Goal: Task Accomplishment & Management: Complete application form

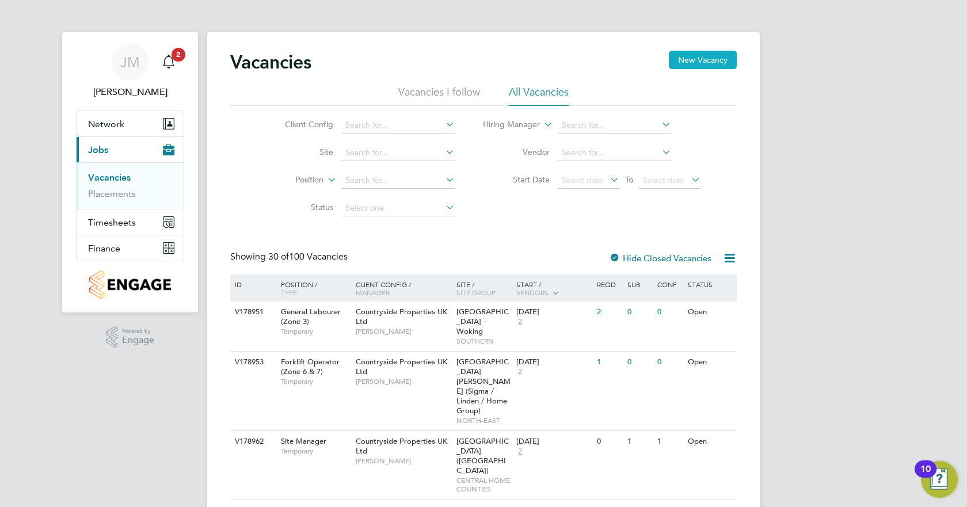
click at [695, 58] on button "New Vacancy" at bounding box center [703, 60] width 68 height 18
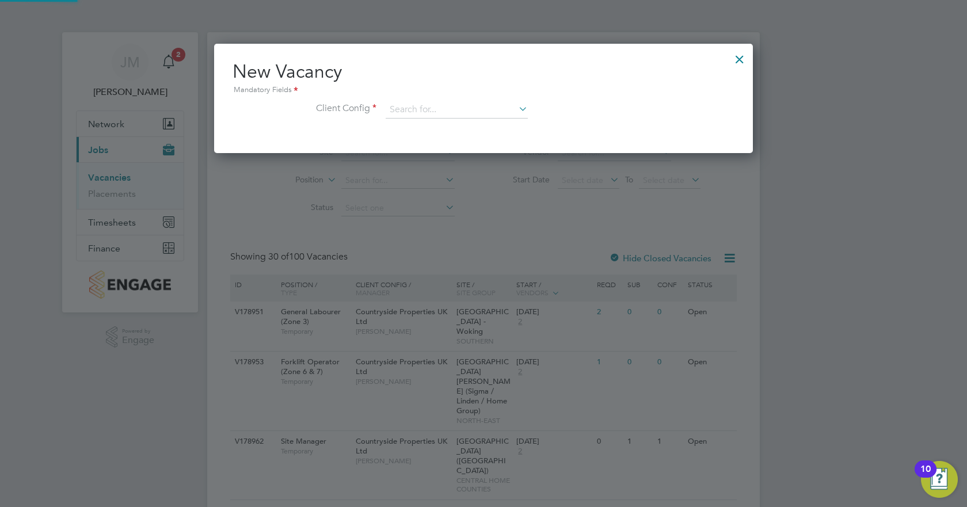
scroll to position [109, 539]
click at [476, 103] on input at bounding box center [457, 109] width 142 height 17
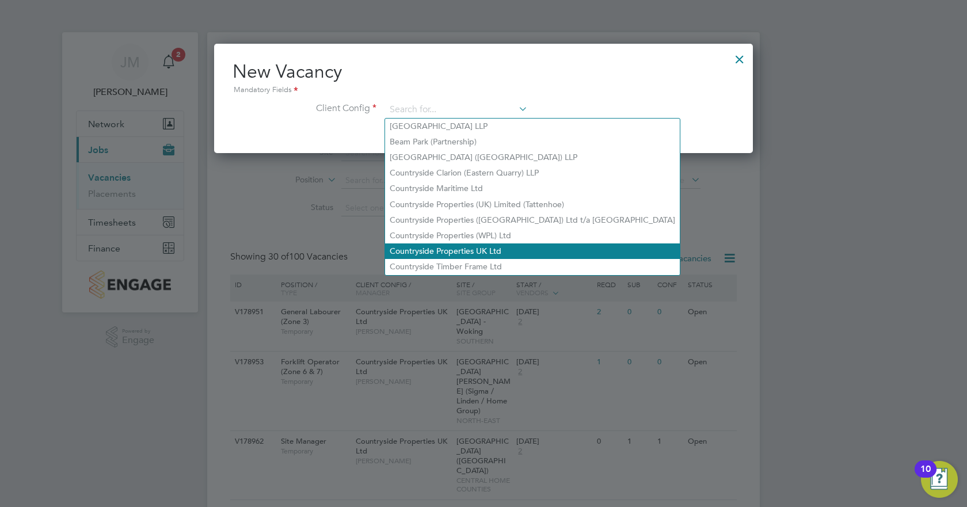
click at [439, 245] on li "Countryside Properties UK Ltd" at bounding box center [532, 251] width 295 height 16
type input "Countryside Properties UK Ltd"
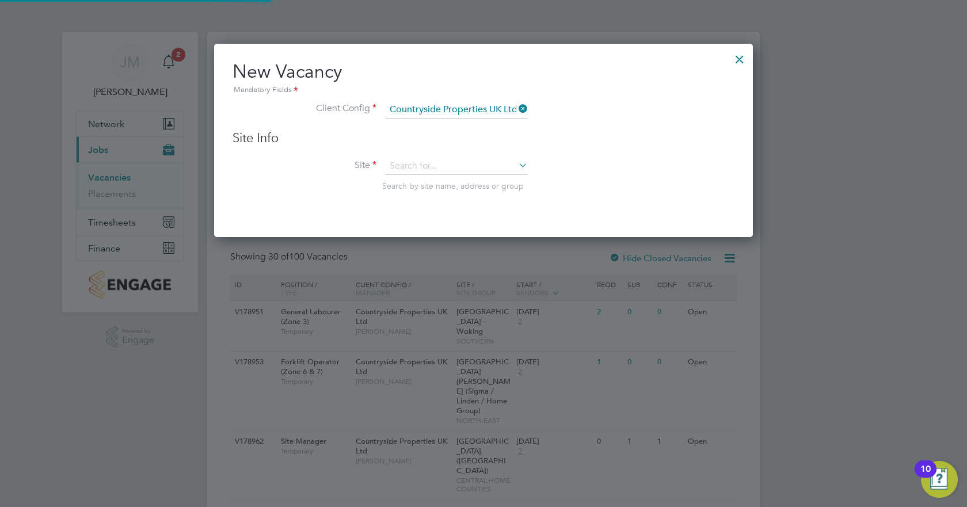
scroll to position [195, 539]
click at [425, 166] on input at bounding box center [457, 166] width 142 height 17
click at [459, 196] on li "Meri [PERSON_NAME] Water - Phase 1a" at bounding box center [469, 199] width 168 height 16
type input "Meridian Water - Phase 1a"
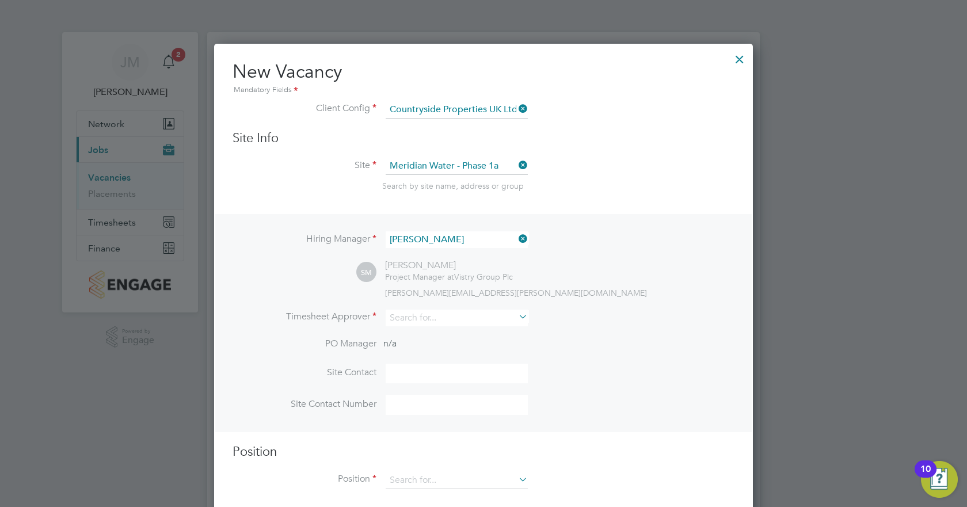
scroll to position [481, 539]
click at [424, 311] on input at bounding box center [457, 318] width 142 height 17
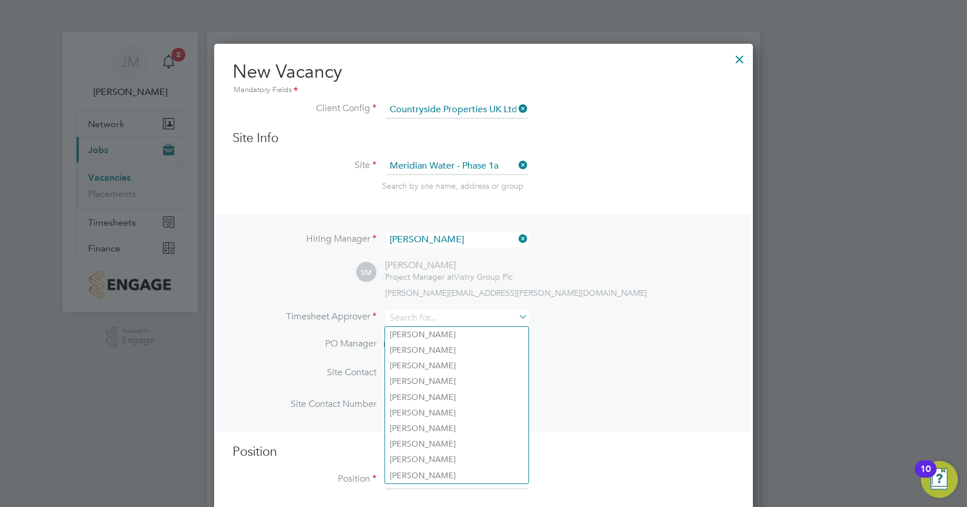
type input "a"
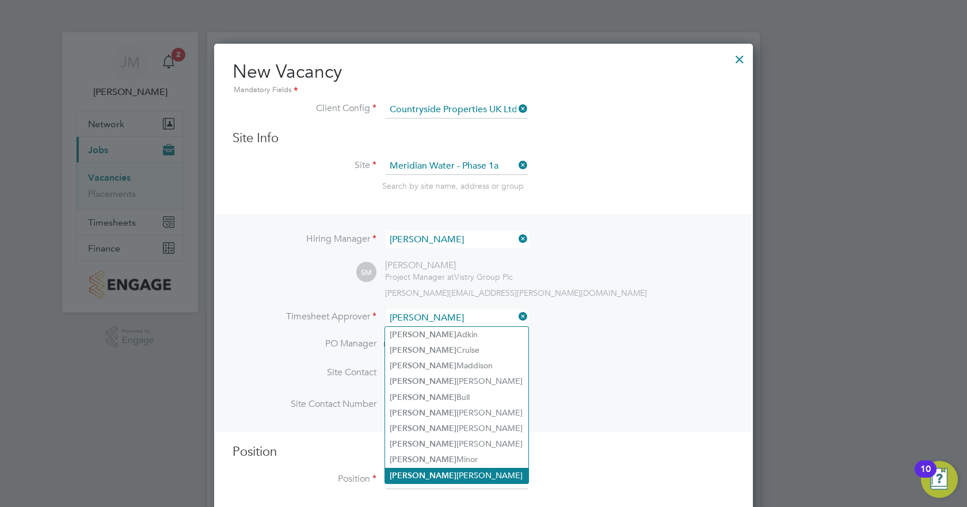
click at [418, 470] on li "[PERSON_NAME]" at bounding box center [456, 476] width 143 height 16
type input "[PERSON_NAME]"
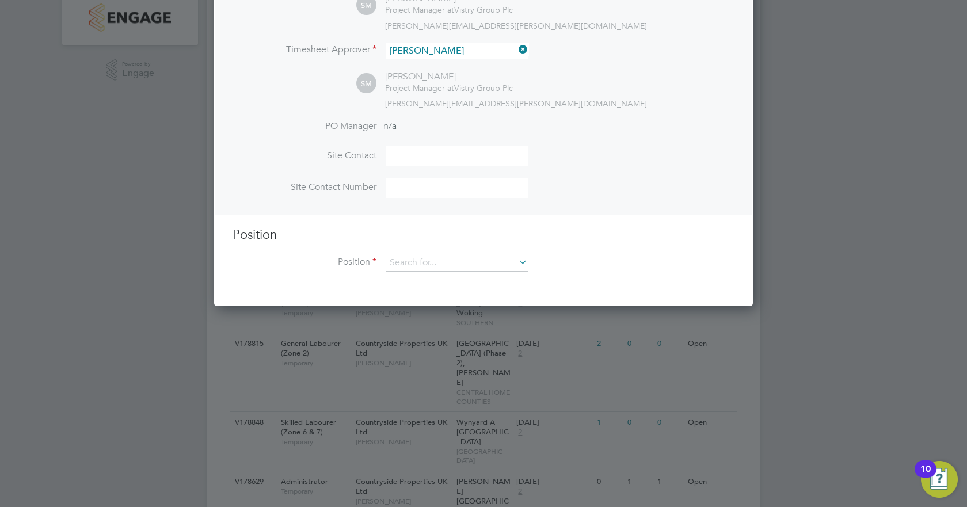
scroll to position [288, 0]
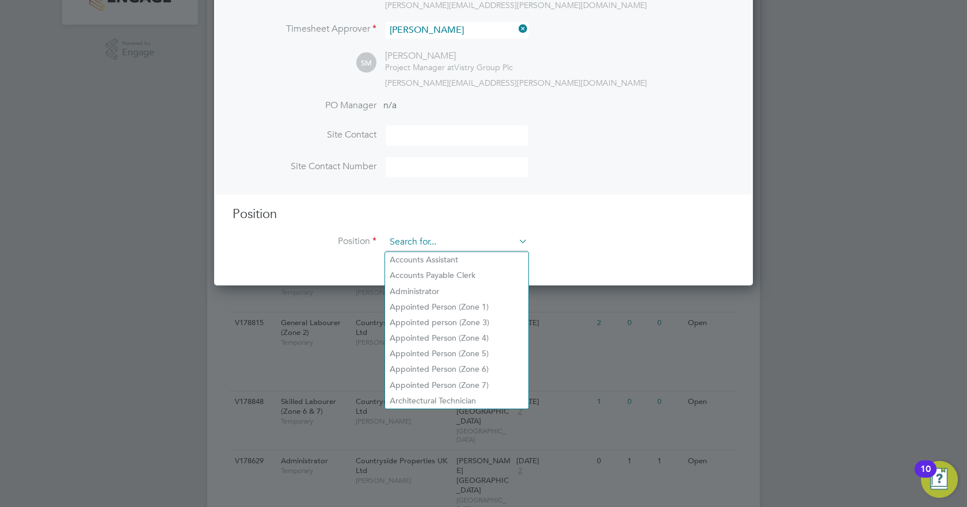
click at [406, 249] on input at bounding box center [457, 242] width 142 height 17
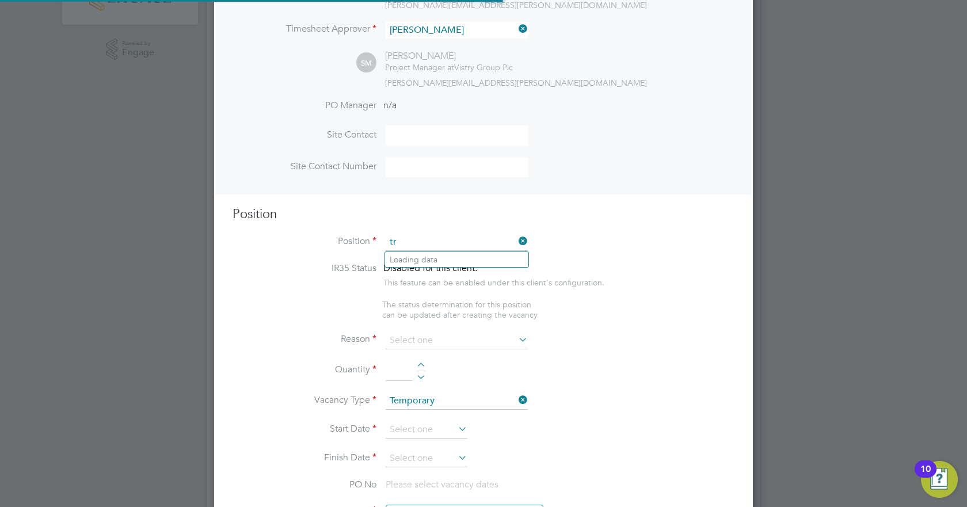
scroll to position [1660, 539]
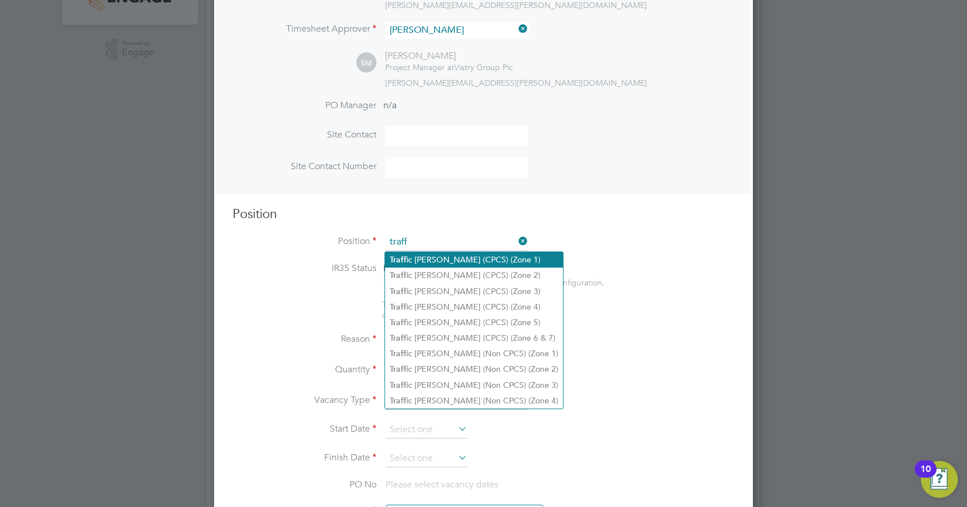
click at [406, 256] on b "Traff" at bounding box center [398, 260] width 17 height 10
type input "Traffic [PERSON_NAME] (CPCS) (Zone 1)"
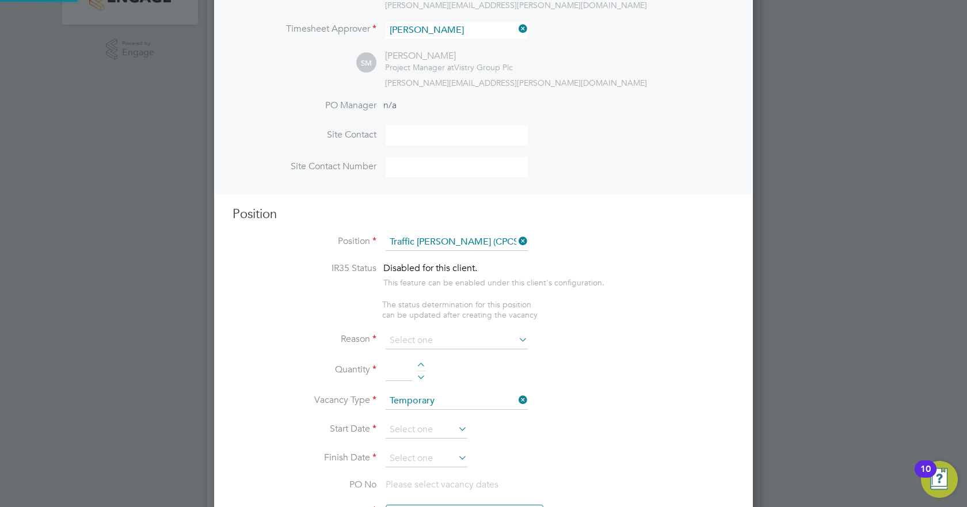
type textarea "- Working under the supervision and management of the Project Manager, Site Man…"
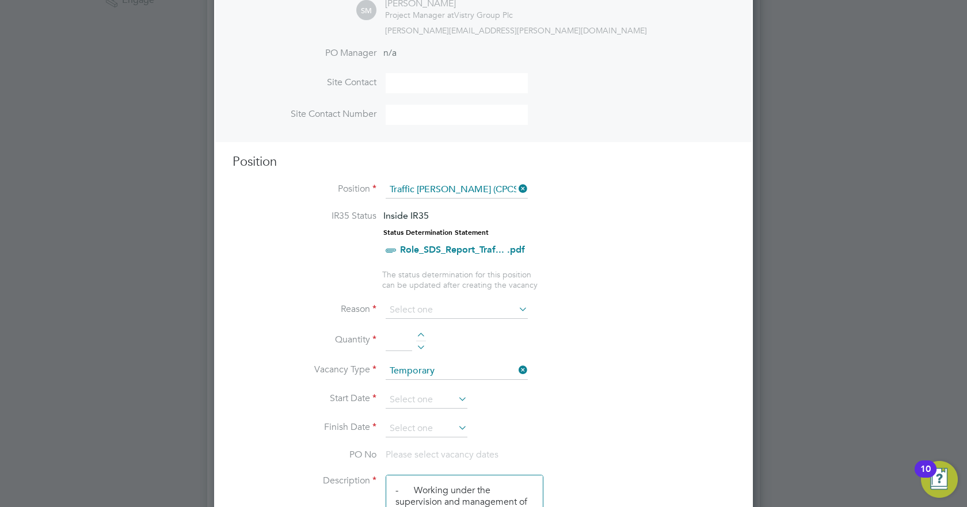
scroll to position [403, 0]
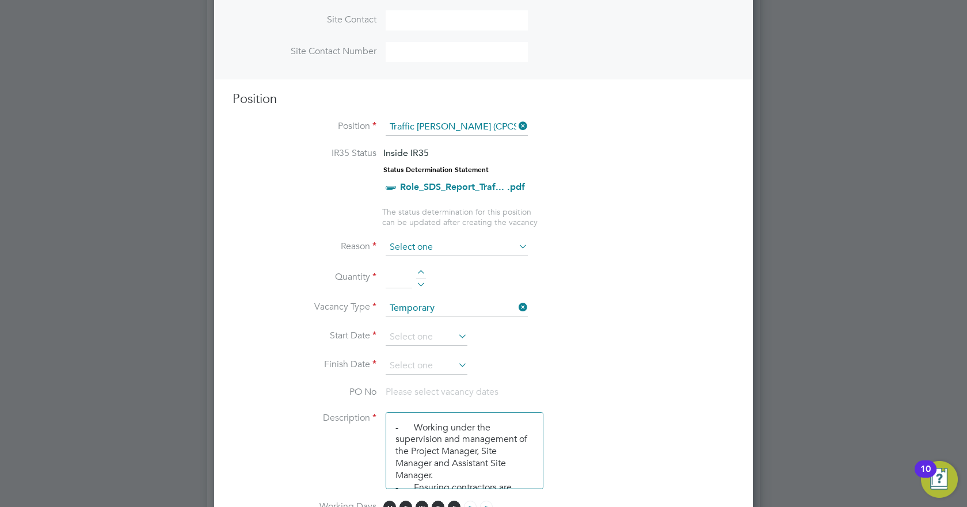
click at [463, 255] on input at bounding box center [457, 247] width 142 height 17
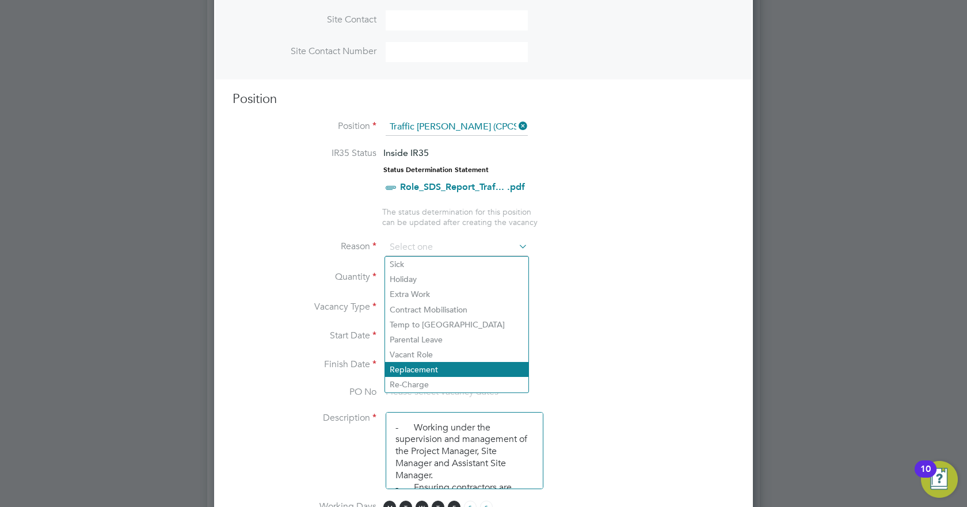
click at [409, 368] on li "Replacement" at bounding box center [456, 369] width 143 height 15
type input "Replacement"
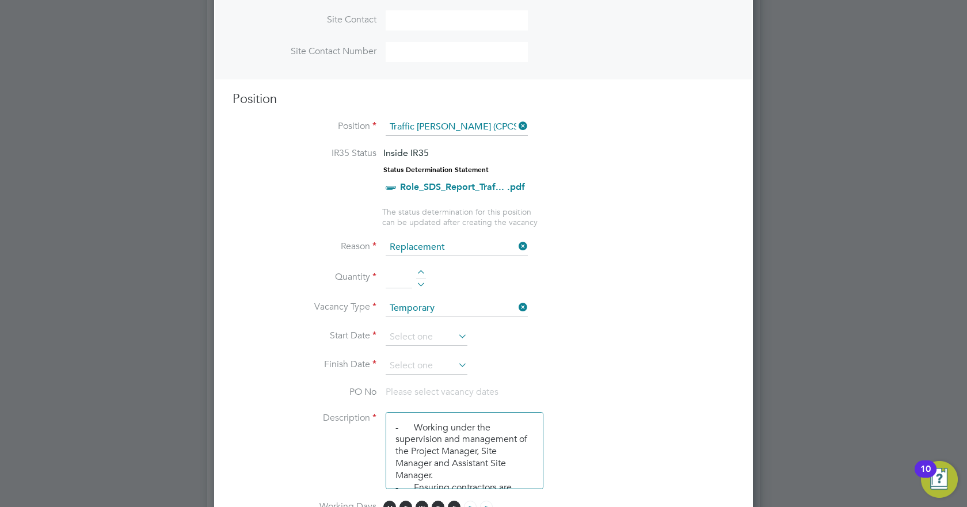
click at [420, 271] on div at bounding box center [421, 274] width 10 height 8
type input "1"
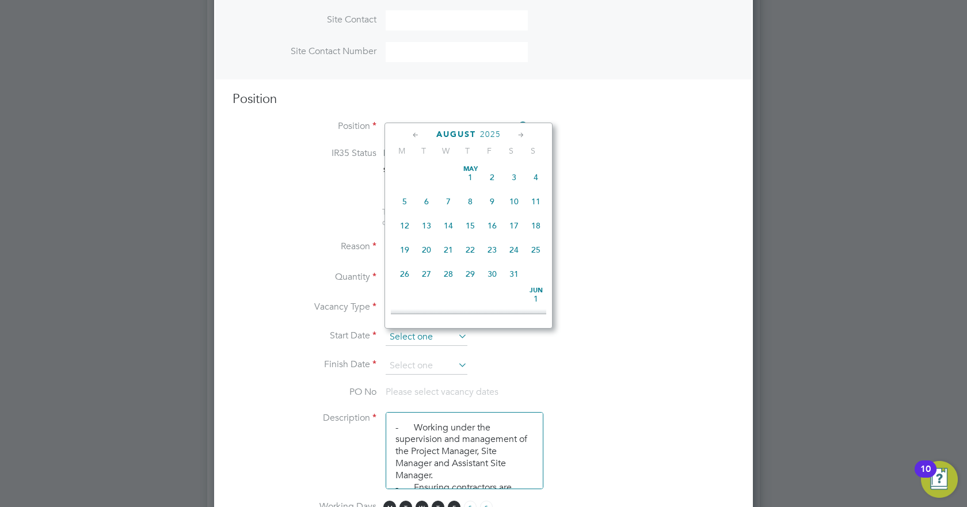
click at [433, 333] on input at bounding box center [427, 337] width 82 height 17
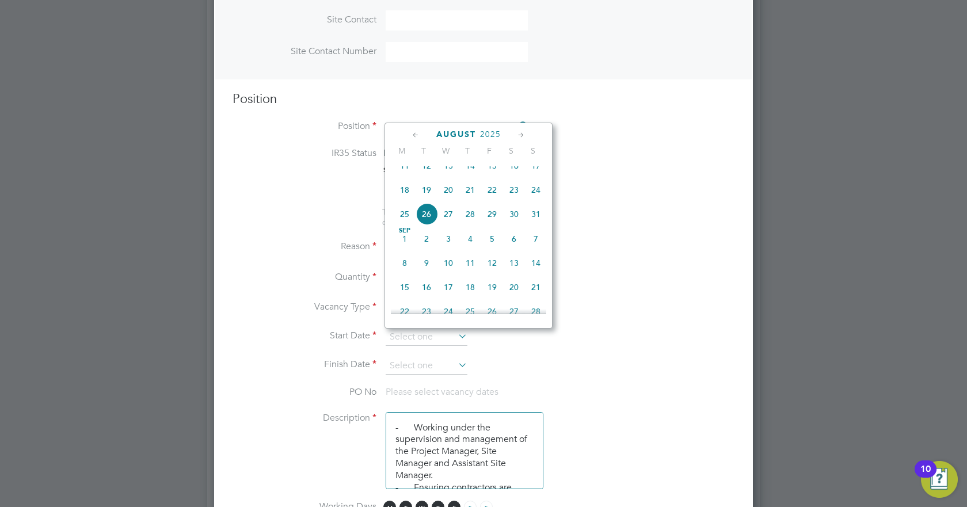
click at [407, 196] on span "18" at bounding box center [405, 190] width 22 height 22
type input "[DATE]"
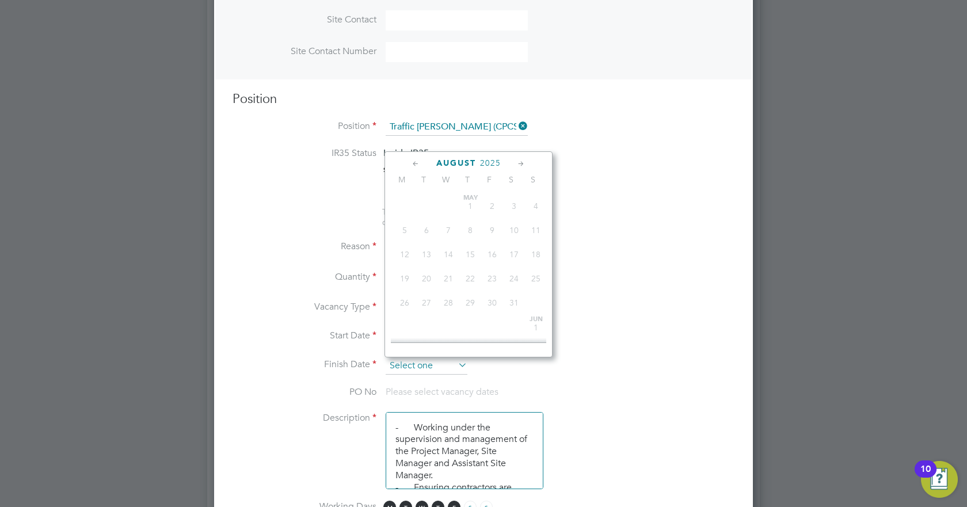
click at [440, 364] on input at bounding box center [427, 365] width 82 height 17
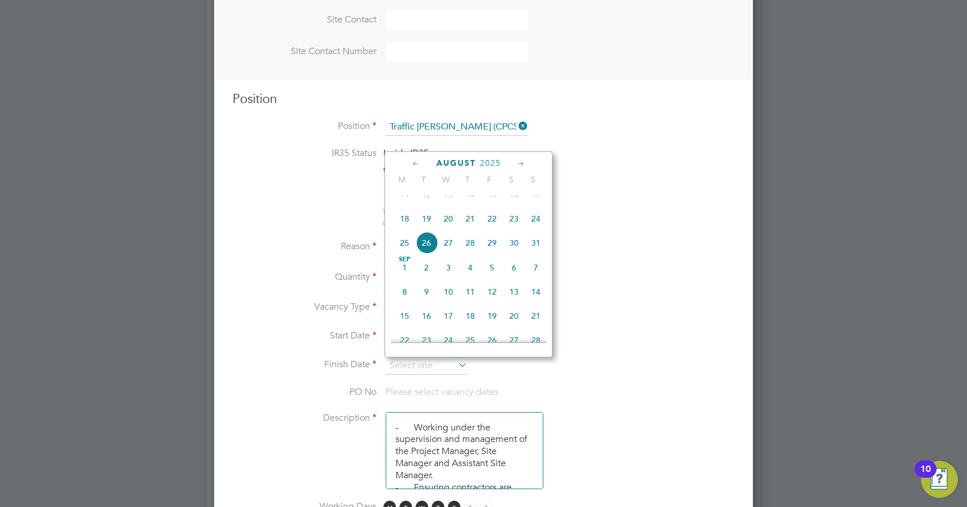
click at [522, 162] on icon at bounding box center [521, 164] width 11 height 13
click at [425, 302] on span "30" at bounding box center [427, 291] width 22 height 22
type input "[DATE]"
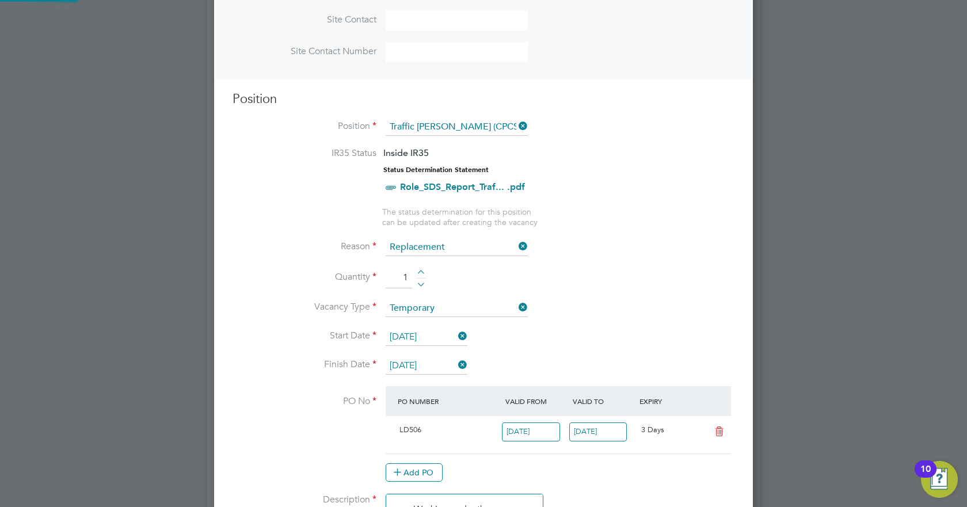
scroll to position [20, 108]
click at [538, 330] on li "Start Date 18 Aug 2025" at bounding box center [484, 343] width 502 height 29
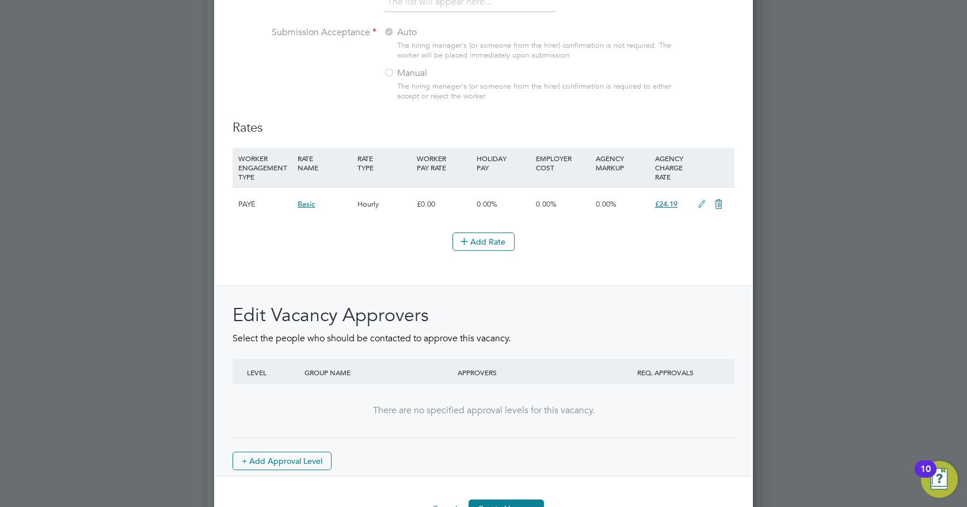
scroll to position [1279, 0]
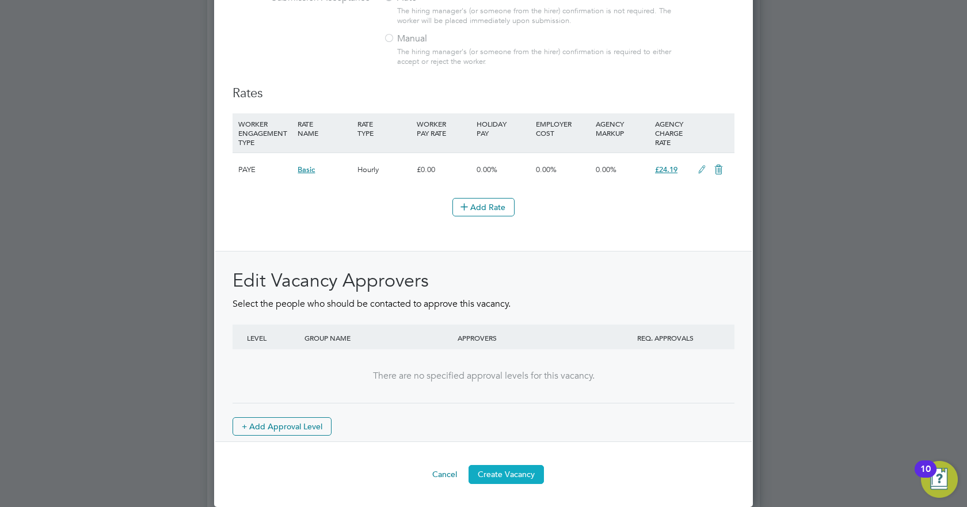
click at [511, 470] on button "Create Vacancy" at bounding box center [506, 474] width 75 height 18
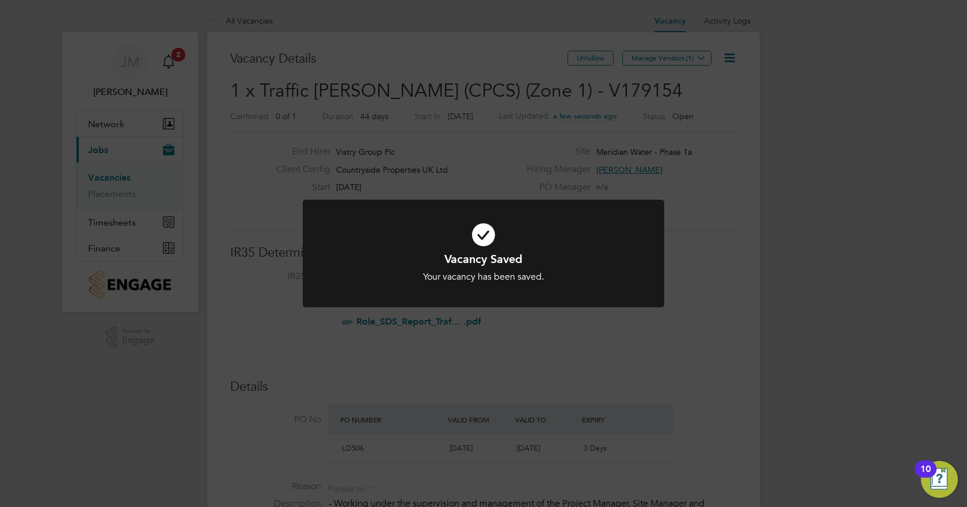
click at [658, 119] on div "Vacancy Saved Your vacancy has been saved. Cancel Okay" at bounding box center [483, 253] width 967 height 507
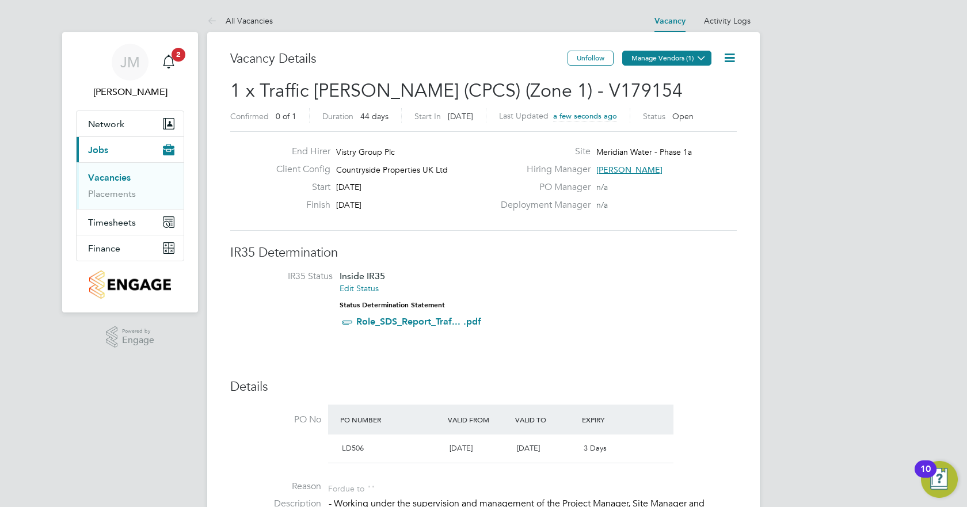
click at [665, 63] on button "Manage Vendors (1)" at bounding box center [666, 58] width 89 height 15
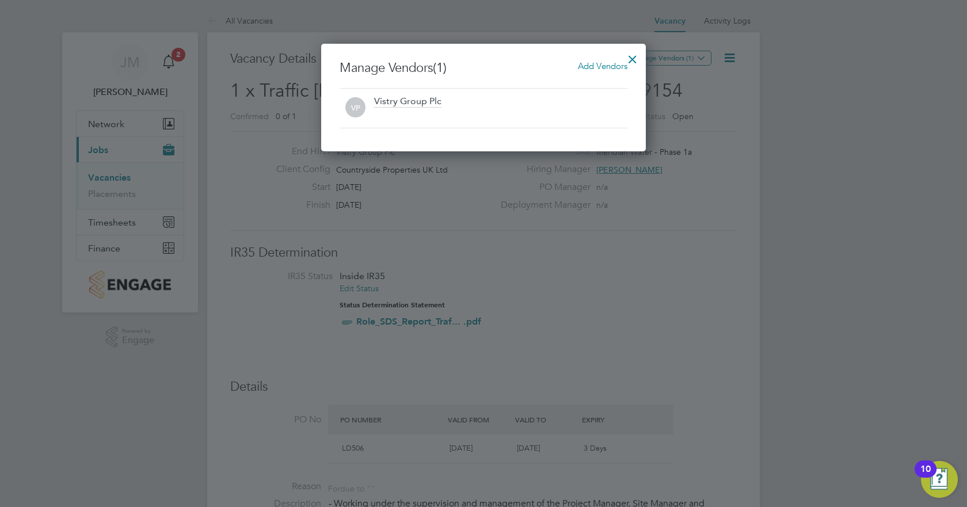
click at [617, 67] on span "Add Vendors" at bounding box center [603, 65] width 50 height 11
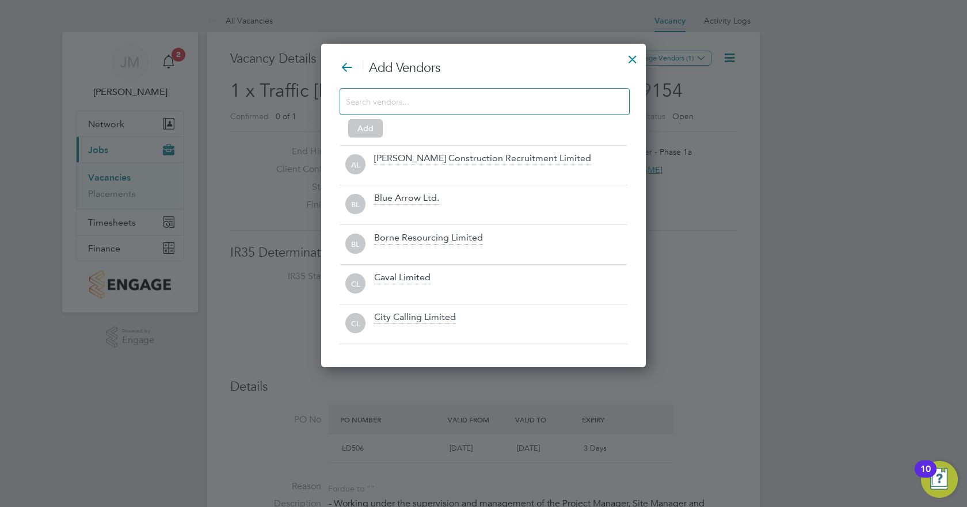
click at [535, 106] on input at bounding box center [475, 101] width 259 height 15
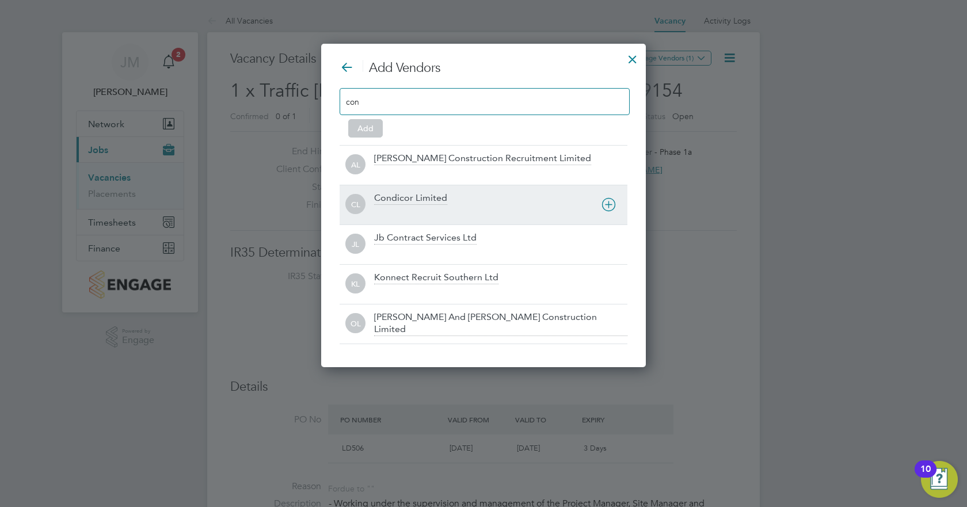
type input "con"
click at [439, 191] on div "CL Condicor Limited" at bounding box center [484, 205] width 288 height 40
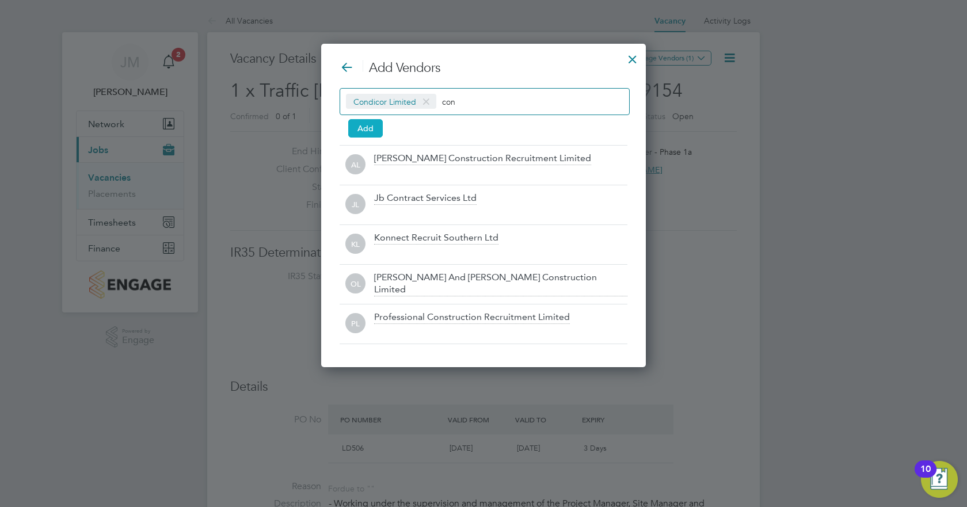
click at [380, 131] on button "Add" at bounding box center [365, 128] width 35 height 18
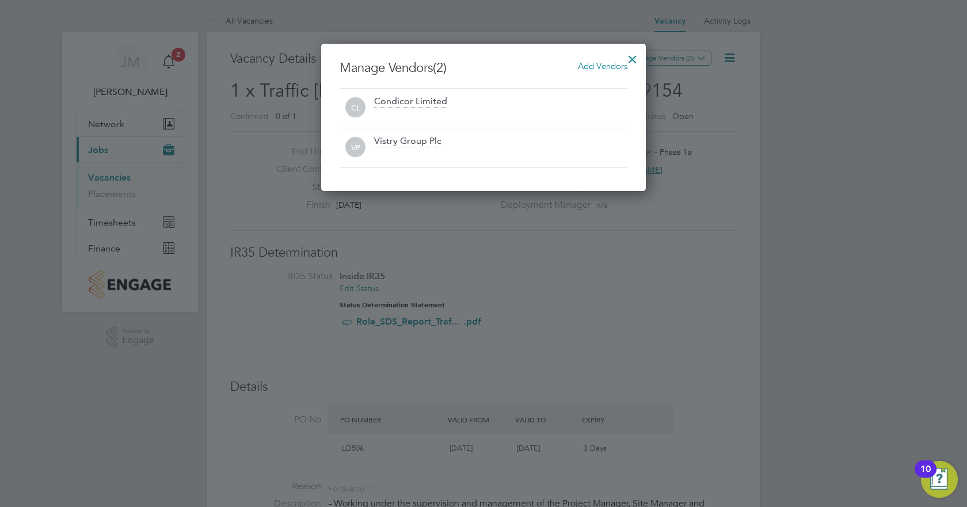
click at [629, 58] on div at bounding box center [632, 56] width 21 height 21
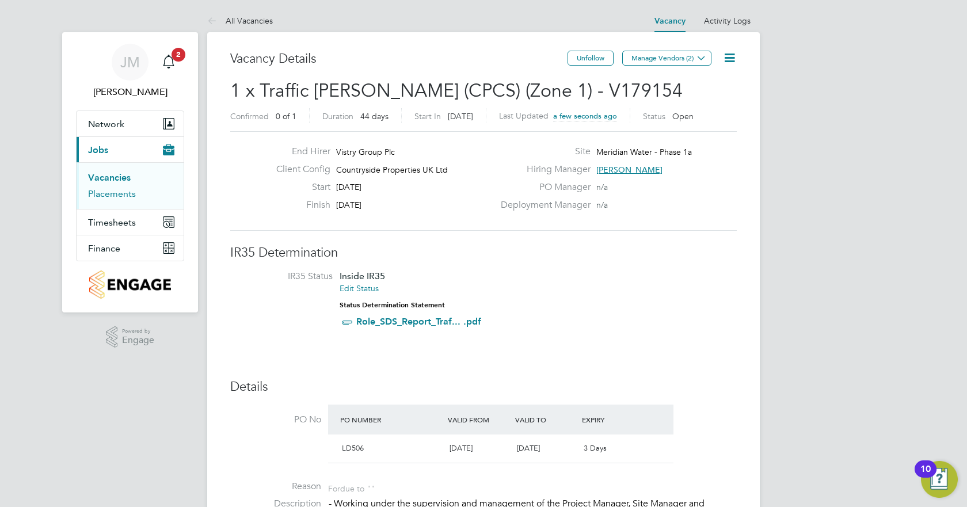
click at [114, 192] on link "Placements" at bounding box center [112, 193] width 48 height 11
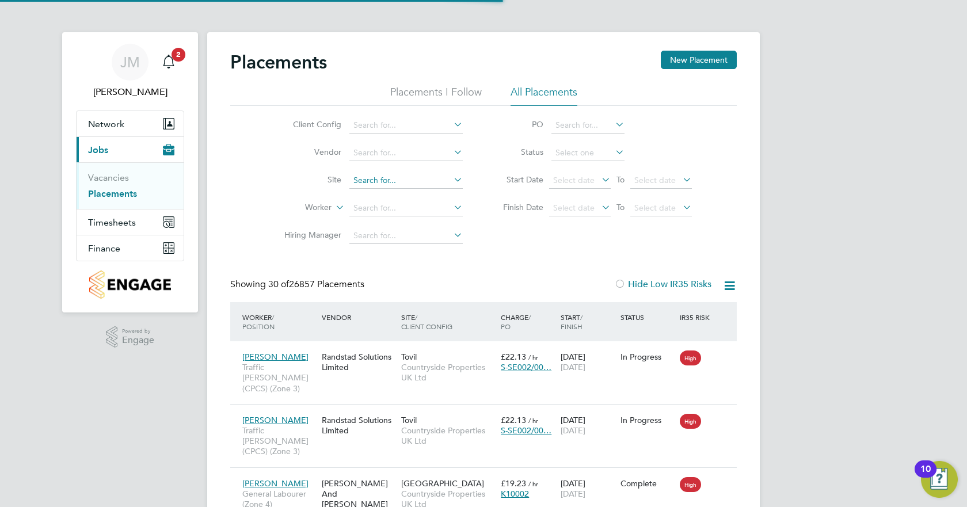
scroll to position [6, 6]
click at [370, 182] on input at bounding box center [405, 181] width 113 height 16
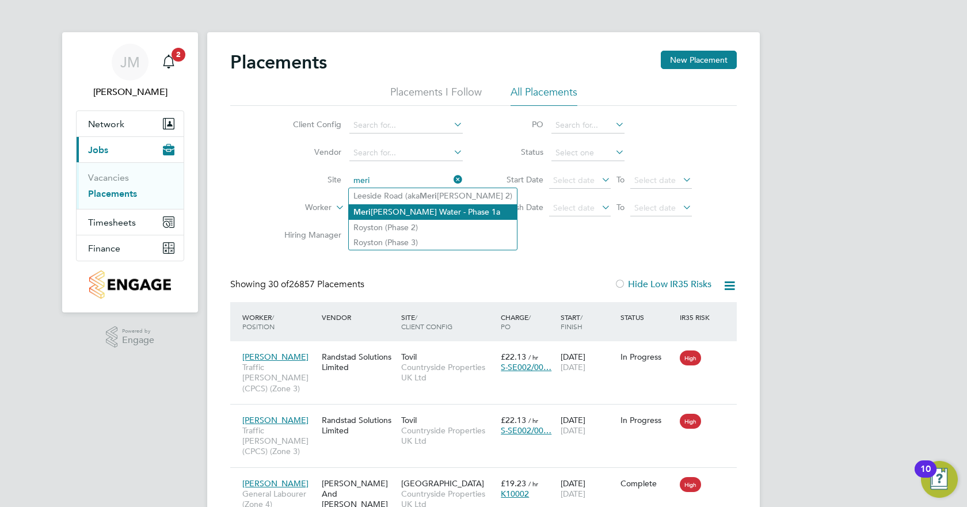
click at [393, 210] on li "Meri [PERSON_NAME] Water - Phase 1a" at bounding box center [433, 212] width 168 height 16
type input "Meridian Water - Phase 1a"
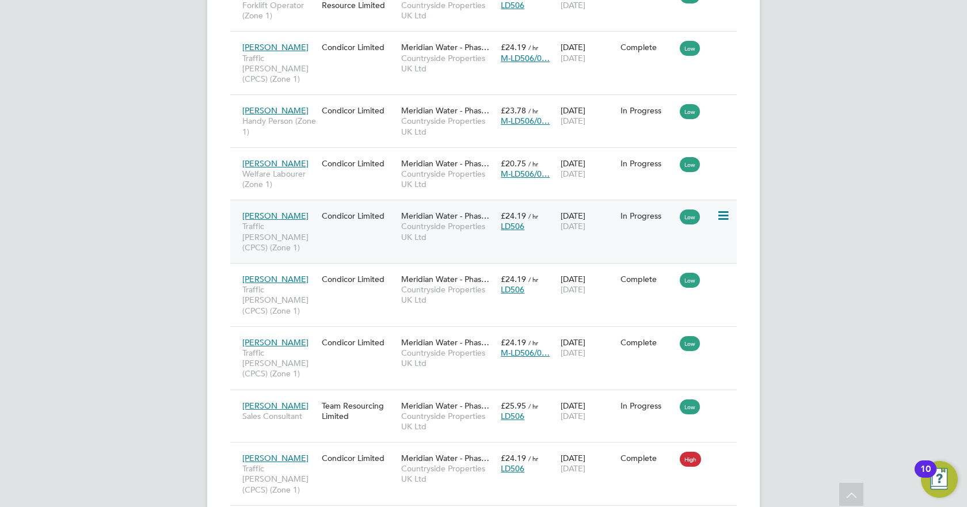
click at [724, 209] on icon at bounding box center [723, 216] width 12 height 14
click at [276, 211] on span "Jonathan Klu" at bounding box center [275, 216] width 66 height 10
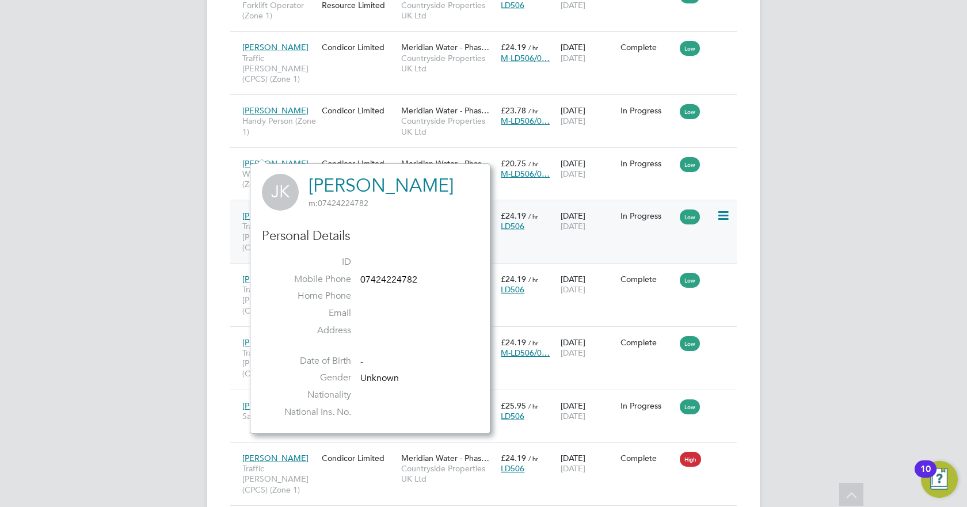
click at [344, 205] on div "Condicor Limited" at bounding box center [358, 216] width 79 height 22
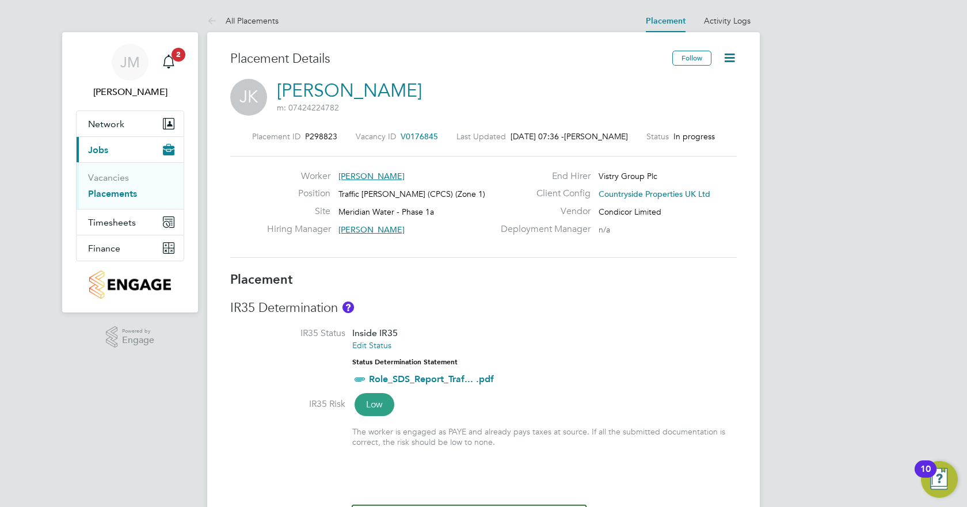
click at [735, 55] on icon at bounding box center [729, 58] width 14 height 14
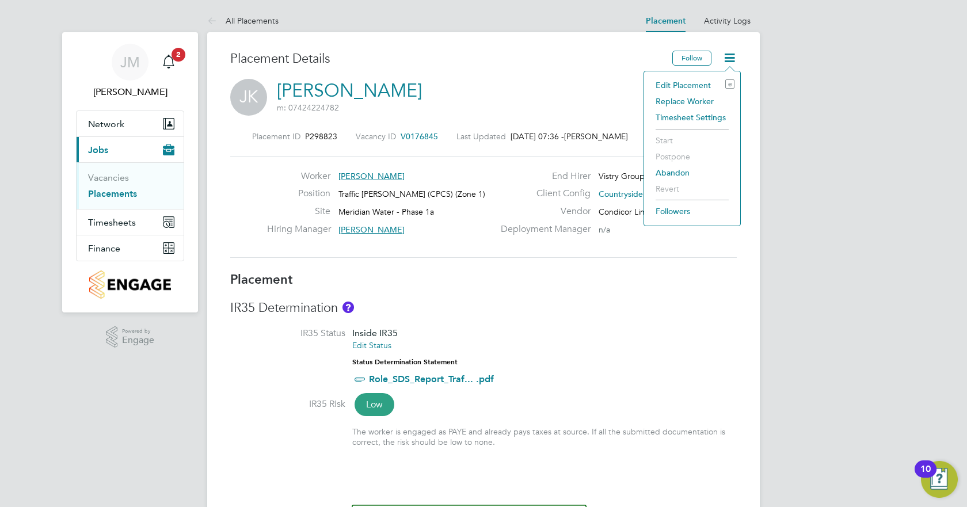
click at [695, 83] on li "Edit Placement e" at bounding box center [692, 85] width 85 height 16
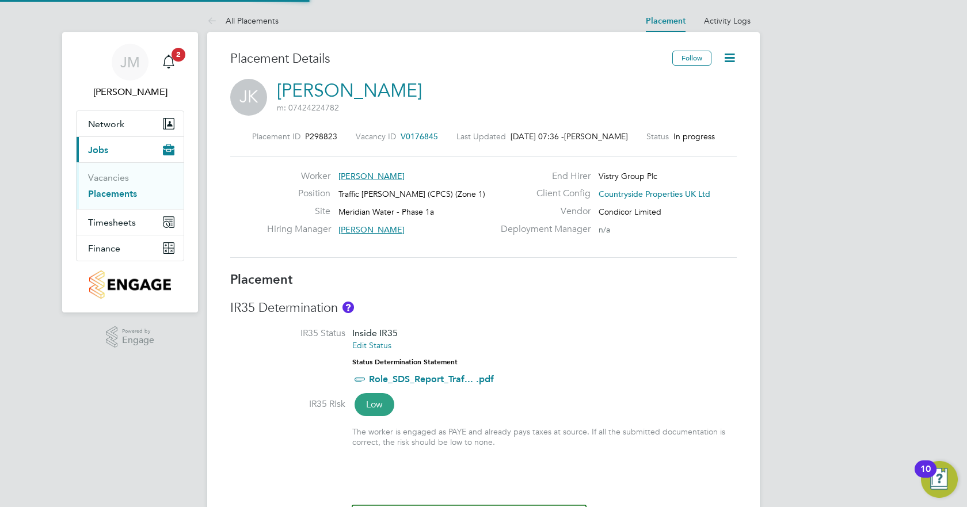
scroll to position [6, 6]
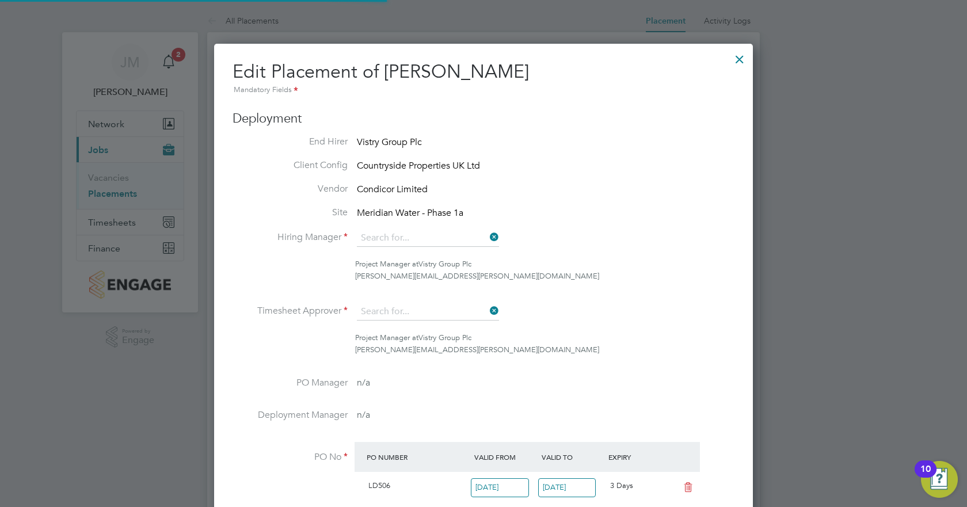
type input "[PERSON_NAME]"
type input "18 Jul 2025"
type input "[DATE]"
type input "07:30"
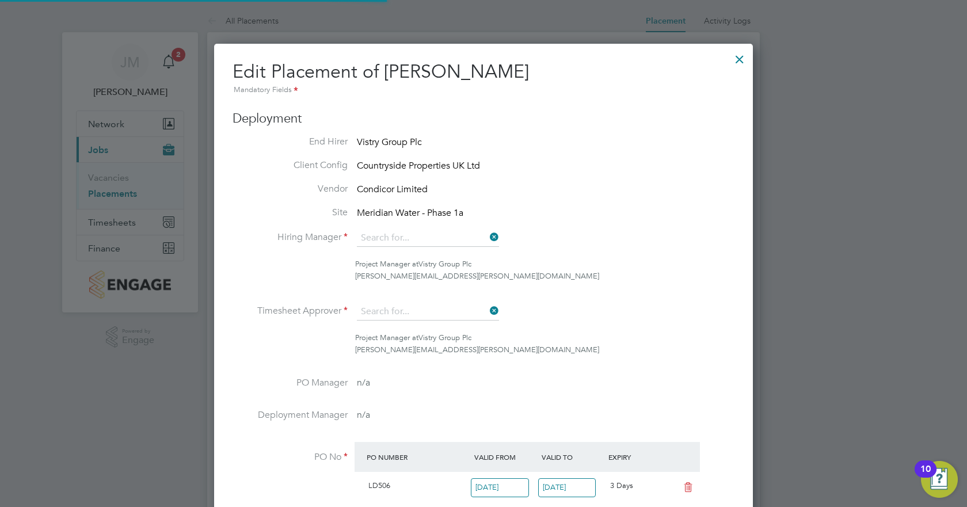
type input "16:30"
click at [739, 54] on div at bounding box center [739, 56] width 21 height 21
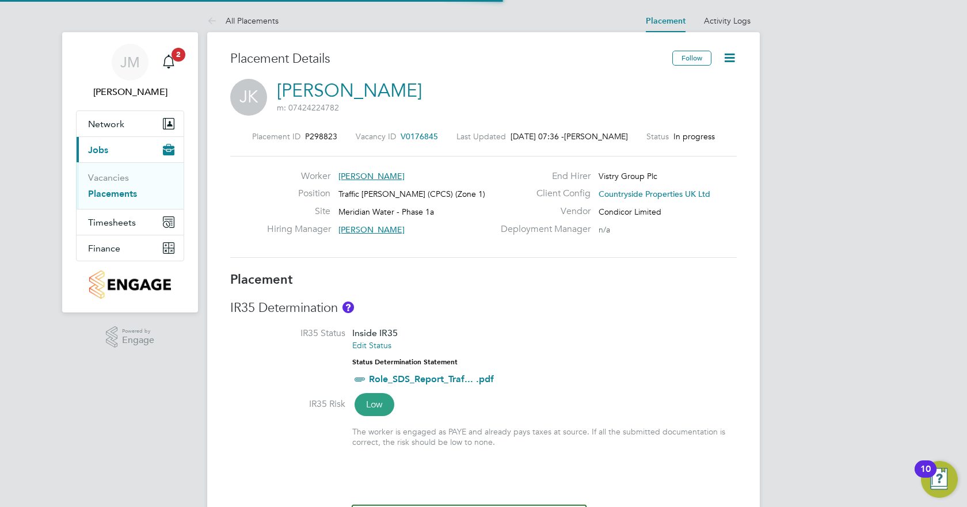
click at [723, 58] on icon at bounding box center [729, 58] width 14 height 14
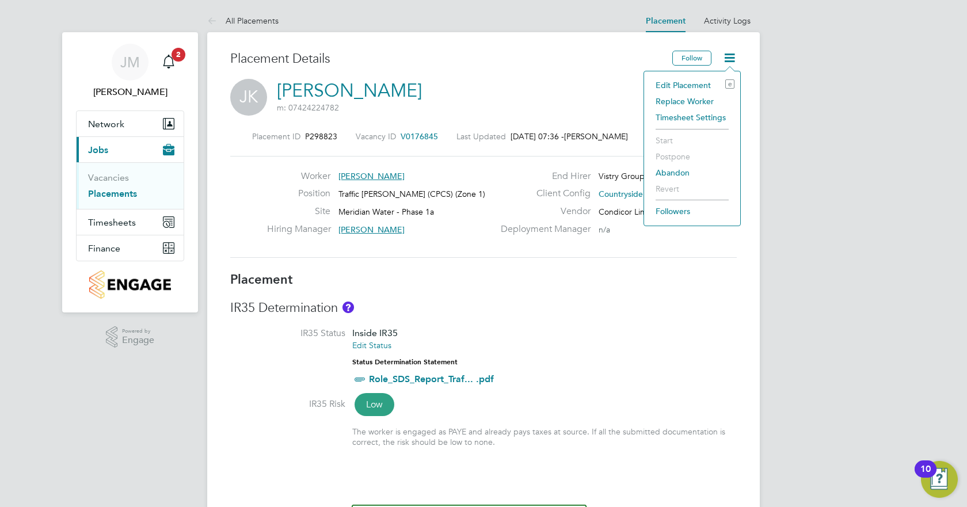
click at [673, 172] on li "Abandon" at bounding box center [692, 173] width 85 height 16
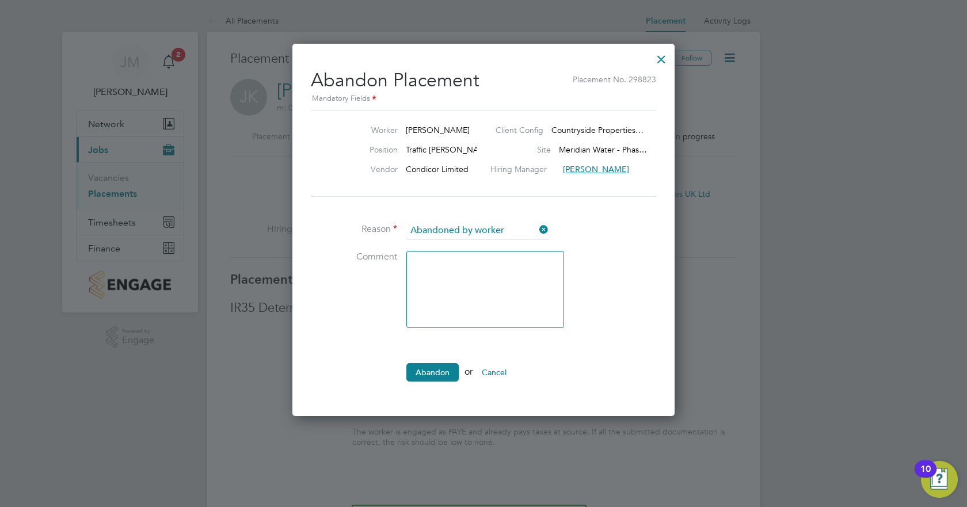
click at [438, 372] on button "Abandon" at bounding box center [432, 372] width 52 height 18
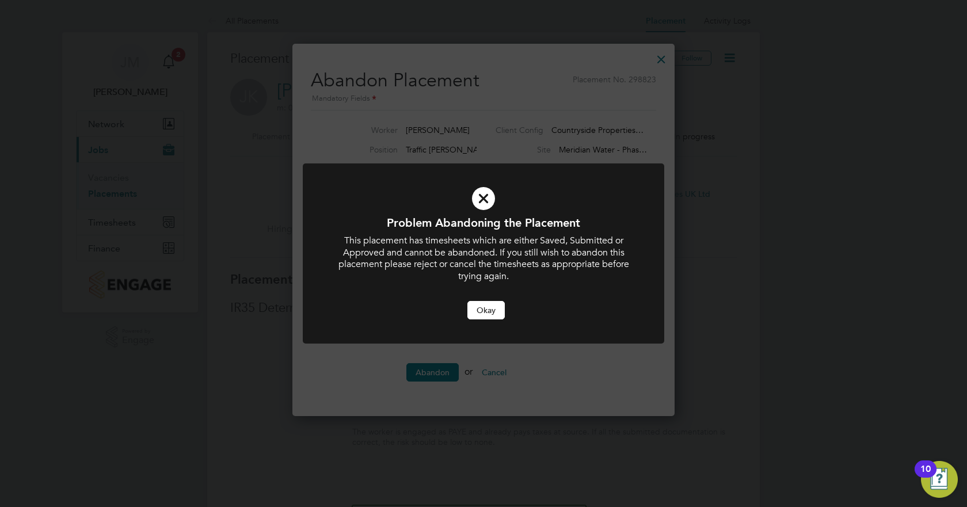
click at [479, 306] on button "Okay" at bounding box center [485, 310] width 37 height 18
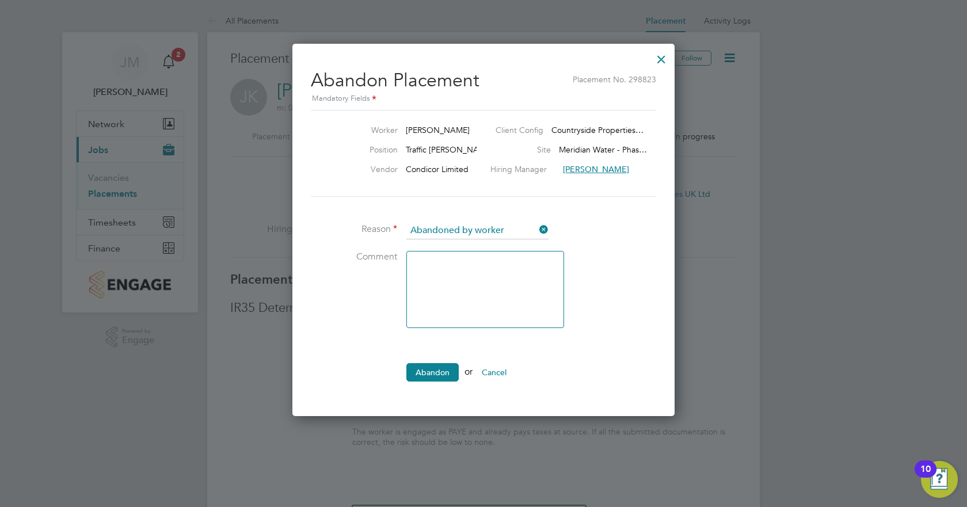
click at [495, 367] on button "Cancel" at bounding box center [494, 372] width 43 height 18
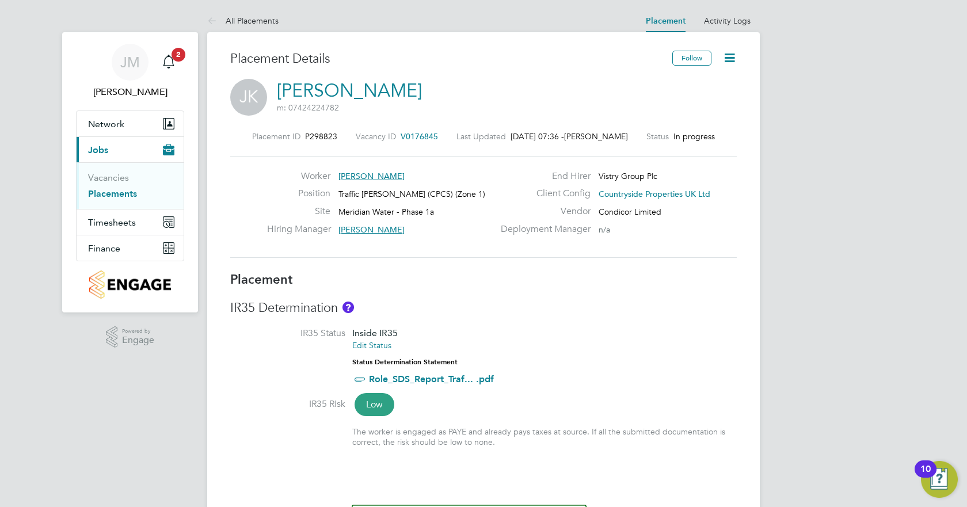
click at [737, 54] on icon at bounding box center [729, 58] width 14 height 14
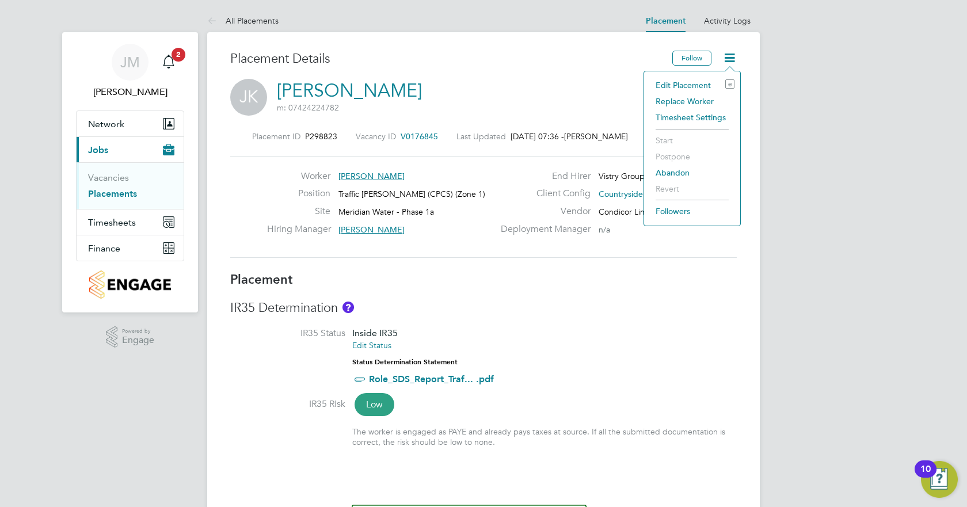
click at [685, 102] on li "Replace Worker" at bounding box center [692, 101] width 85 height 16
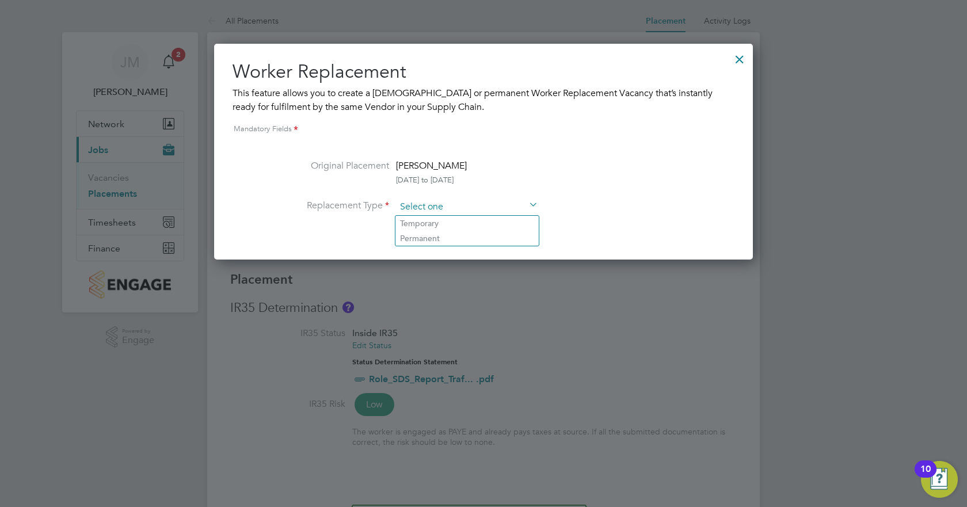
click at [512, 199] on input at bounding box center [467, 207] width 142 height 17
click at [452, 236] on li "Permanent" at bounding box center [466, 238] width 143 height 15
type input "Permanent"
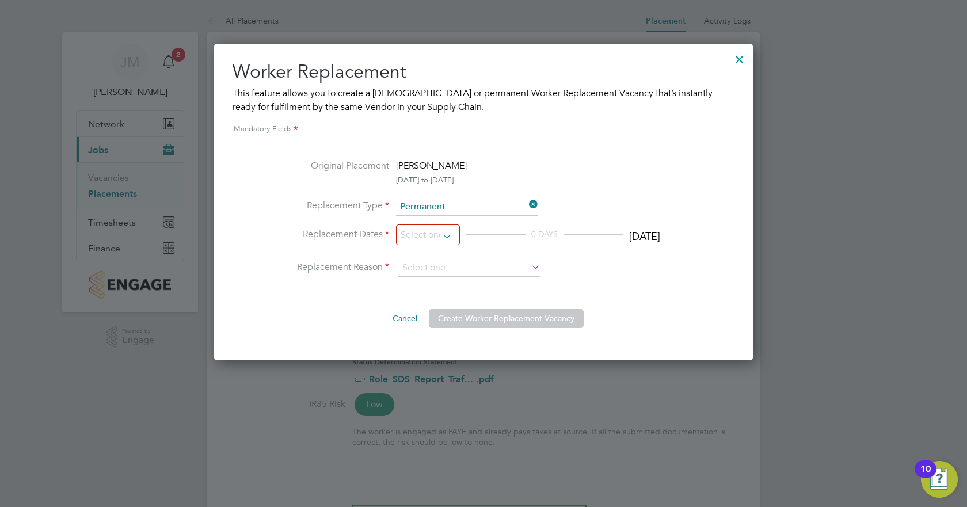
click at [745, 61] on div at bounding box center [739, 56] width 21 height 21
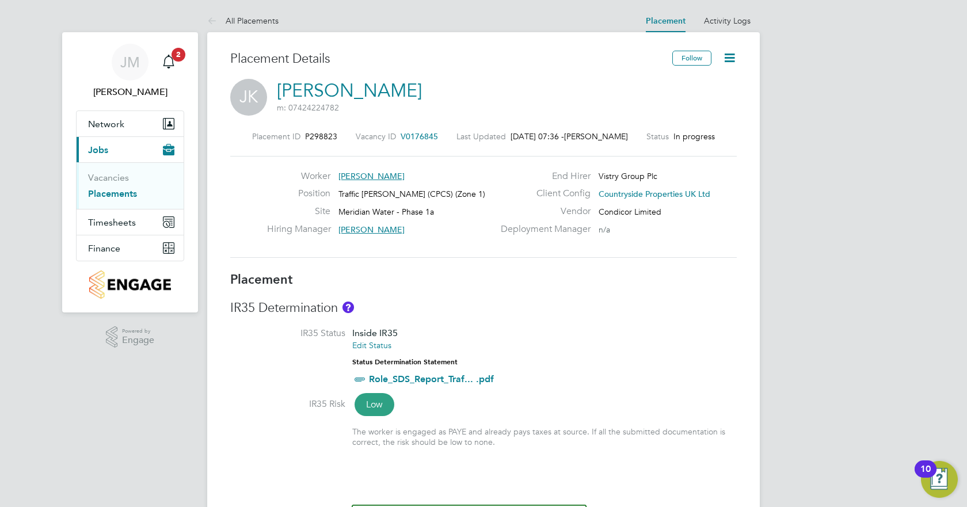
click at [727, 60] on icon at bounding box center [729, 58] width 14 height 14
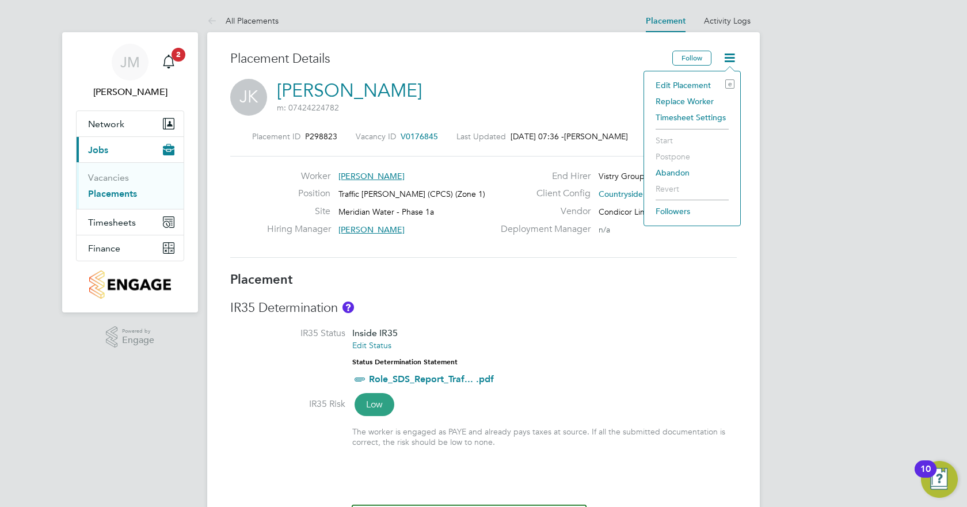
click at [692, 82] on li "Edit Placement e" at bounding box center [692, 85] width 85 height 16
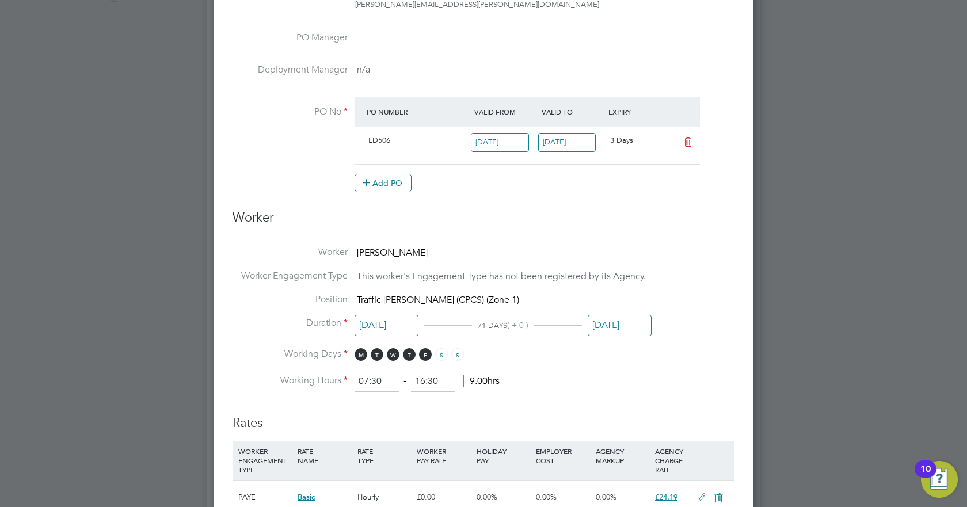
click at [608, 323] on input "[DATE]" at bounding box center [620, 325] width 64 height 21
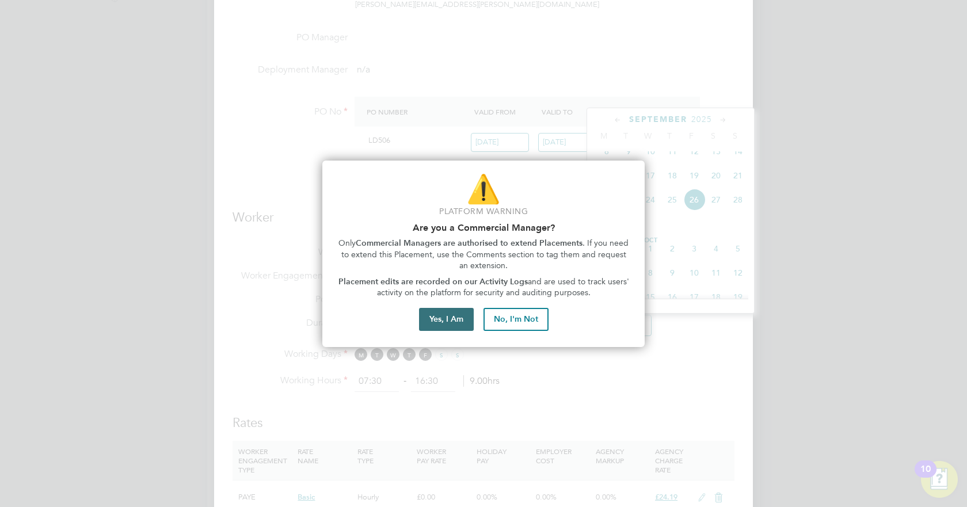
click at [459, 317] on button "Yes, I Am" at bounding box center [446, 319] width 55 height 23
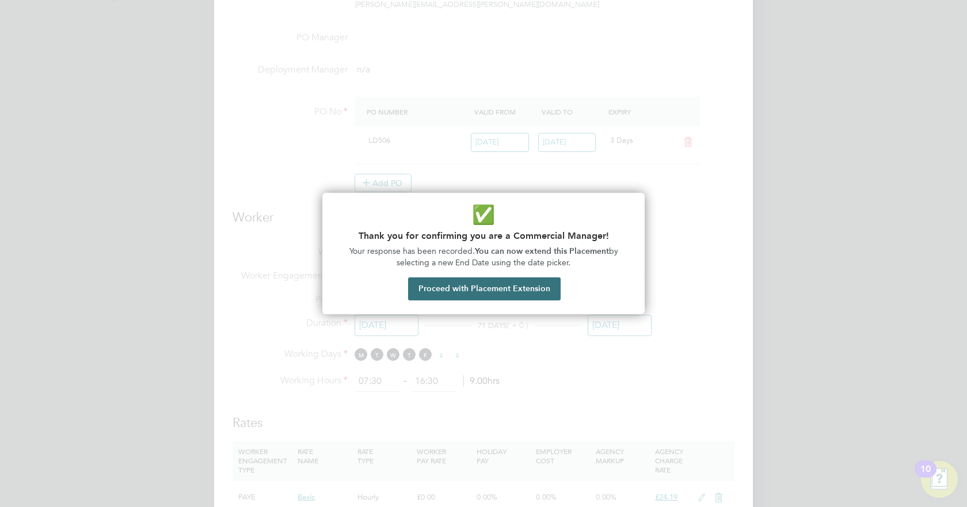
click at [498, 294] on button "Proceed with Placement Extension" at bounding box center [484, 288] width 153 height 23
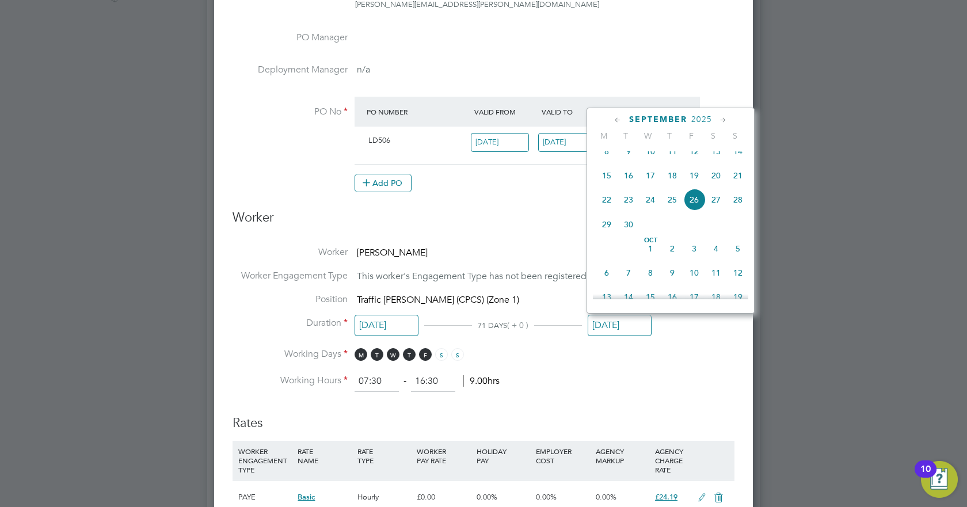
click at [600, 325] on input "[DATE]" at bounding box center [620, 325] width 64 height 21
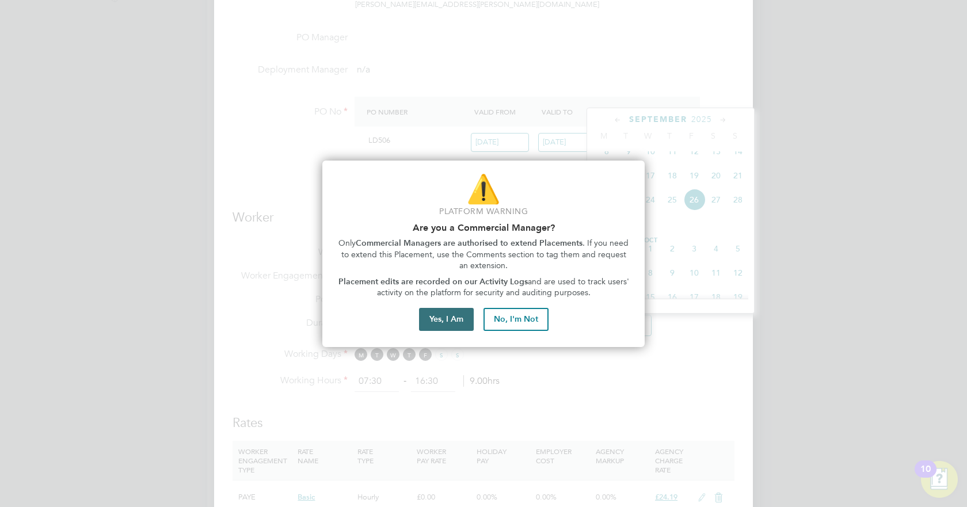
click at [471, 326] on button "Yes, I Am" at bounding box center [446, 319] width 55 height 23
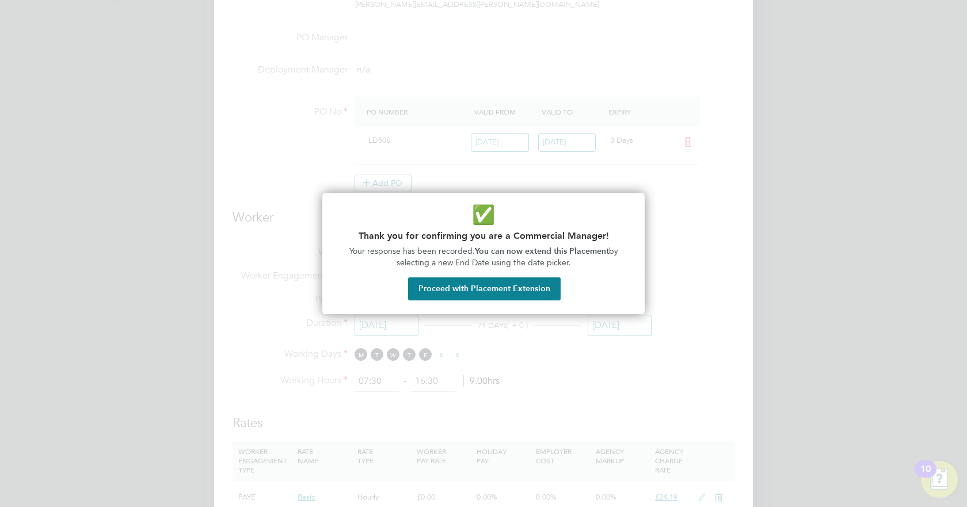
click at [491, 305] on div "✅ Thank you for confirming you are a Commercial Manager! Your response has been…" at bounding box center [483, 253] width 322 height 121
drag, startPoint x: 501, startPoint y: 296, endPoint x: 526, endPoint y: 298, distance: 25.4
click at [501, 296] on button "Proceed with Placement Extension" at bounding box center [484, 288] width 153 height 23
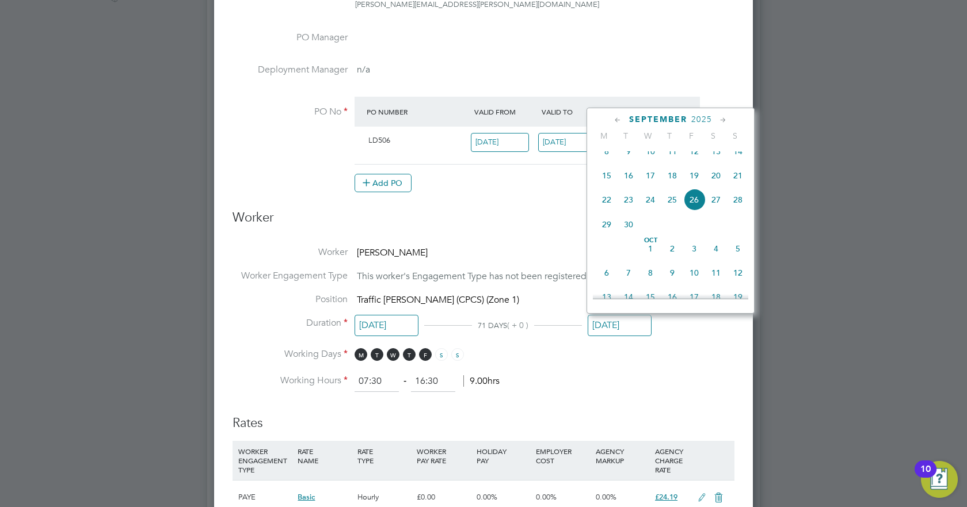
click at [619, 121] on icon at bounding box center [617, 120] width 11 height 13
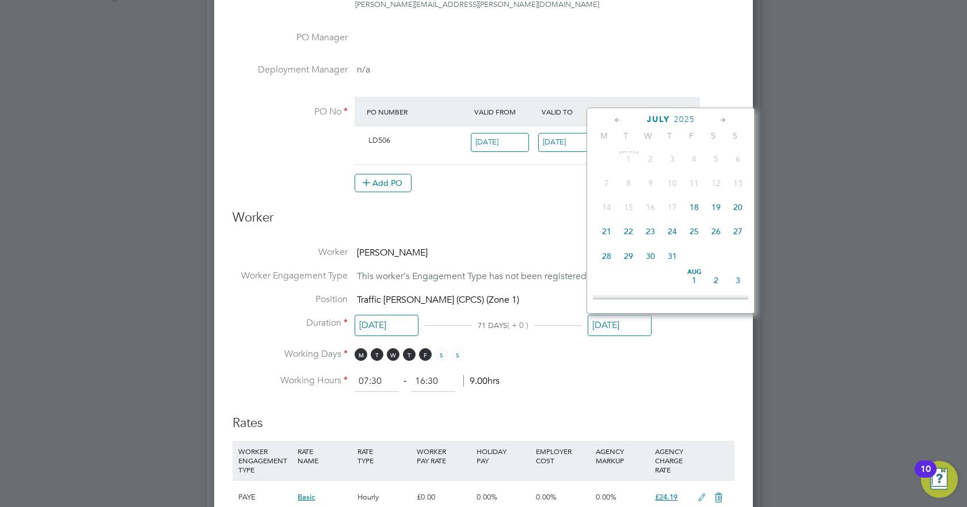
click at [717, 117] on div "July 2025" at bounding box center [670, 119] width 155 height 11
click at [720, 119] on icon at bounding box center [723, 120] width 11 height 13
click at [625, 260] on span "26" at bounding box center [629, 253] width 22 height 22
type input "26 Aug 2025"
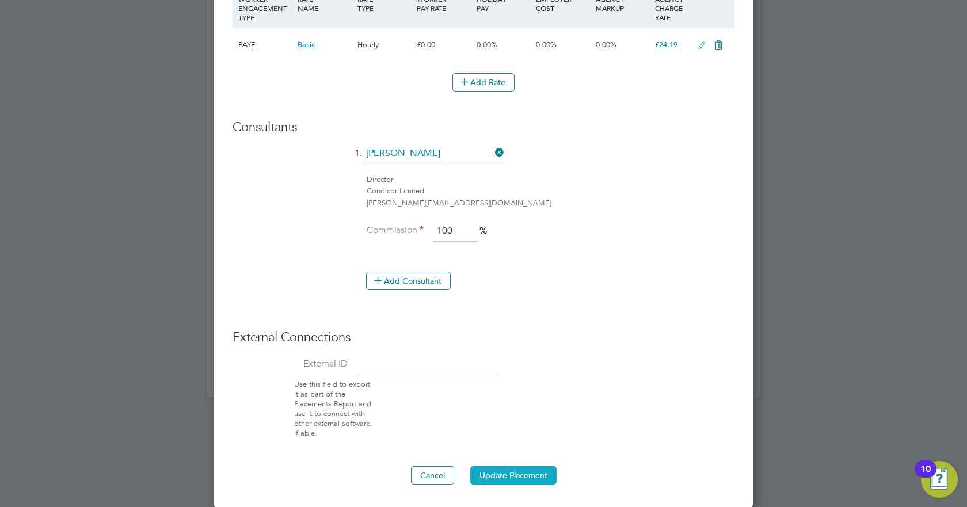
click at [522, 471] on button "Update Placement" at bounding box center [513, 475] width 86 height 18
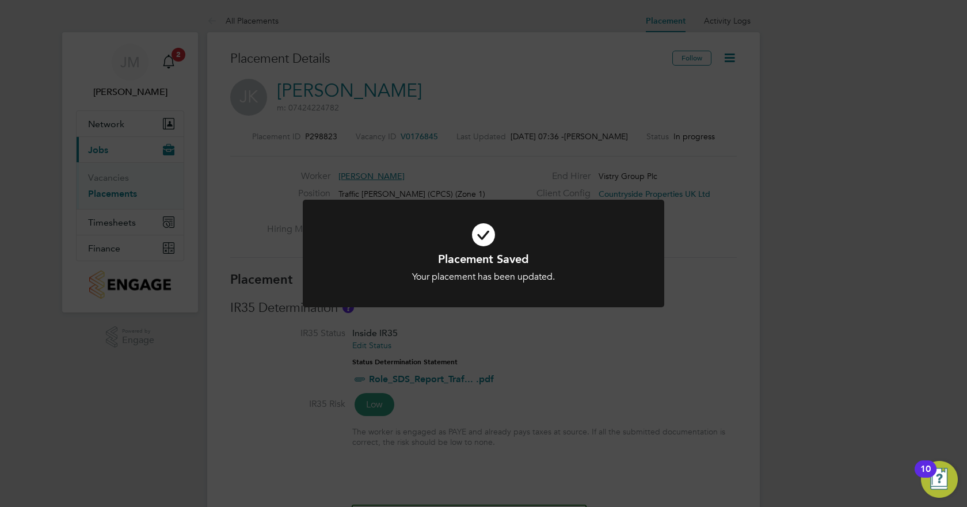
click at [583, 383] on div "Placement Saved Your placement has been updated. Cancel Okay" at bounding box center [483, 253] width 967 height 507
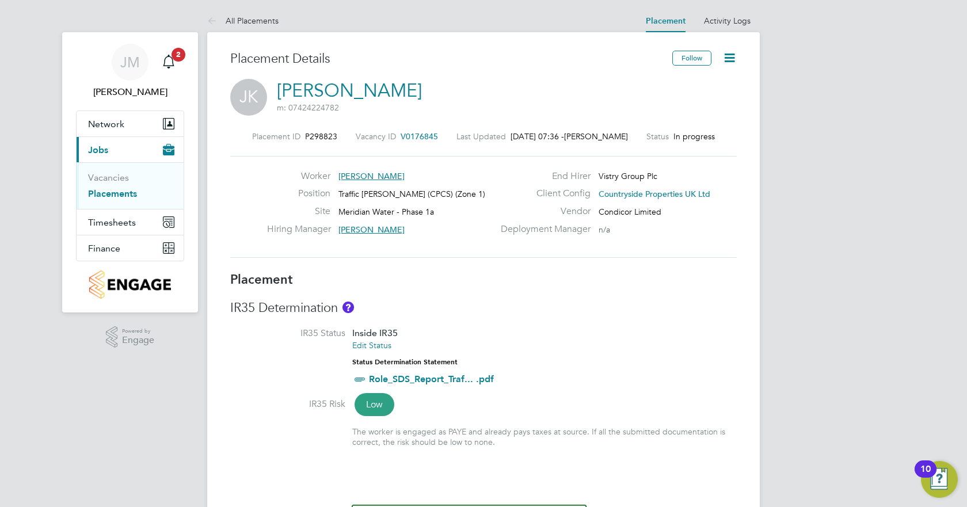
click at [733, 58] on icon at bounding box center [729, 58] width 14 height 14
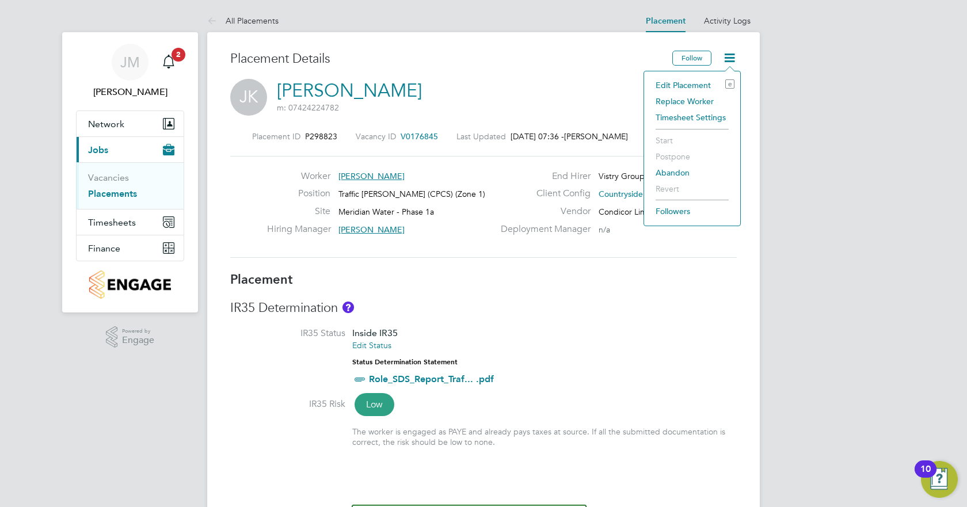
click at [583, 100] on div "JK Jonathan Klu m: 07424224782" at bounding box center [483, 98] width 507 height 39
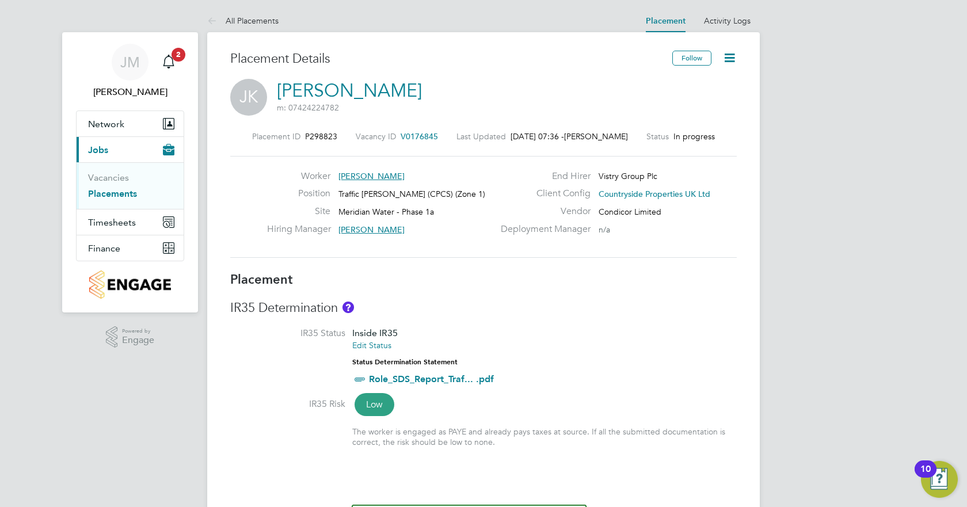
click at [126, 195] on link "Placements" at bounding box center [112, 193] width 49 height 11
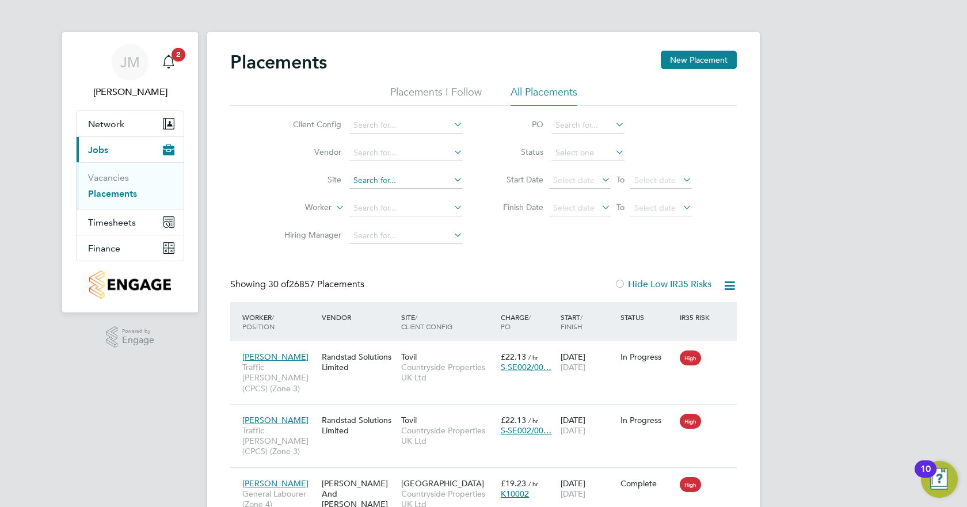
click at [375, 183] on input at bounding box center [405, 181] width 113 height 16
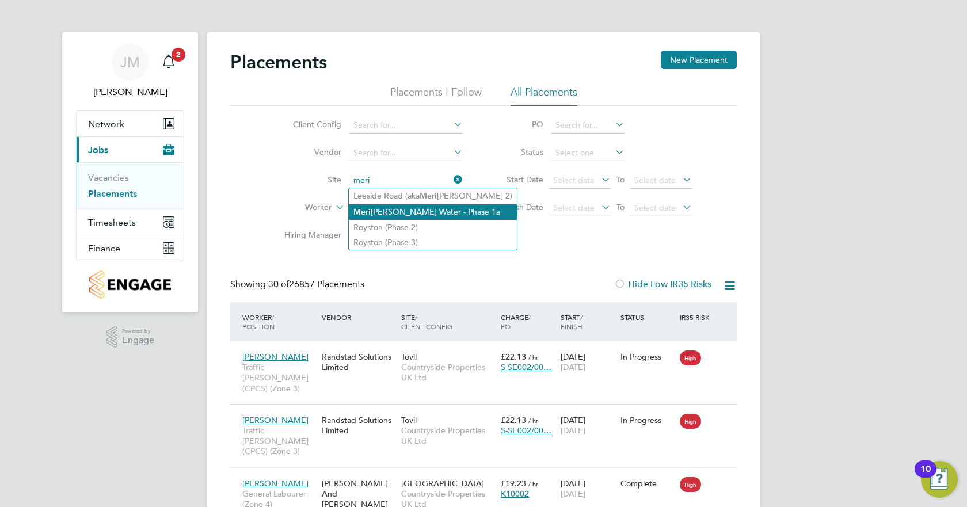
click at [425, 208] on li "Meri [PERSON_NAME] Water - Phase 1a" at bounding box center [433, 212] width 168 height 16
type input "Meridian Water - Phase 1a"
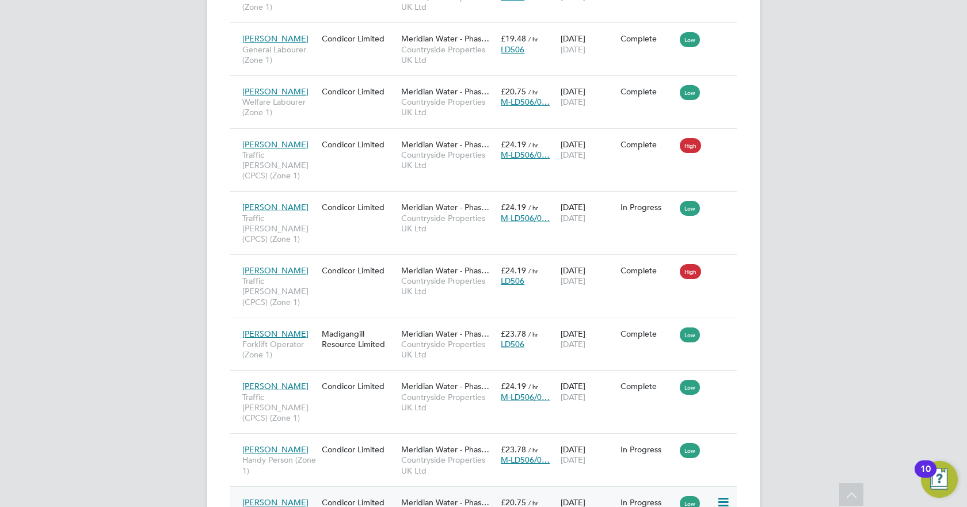
click at [312, 492] on div "Alexandra Floroiu Welfare Labourer (Zone 1)" at bounding box center [278, 513] width 79 height 43
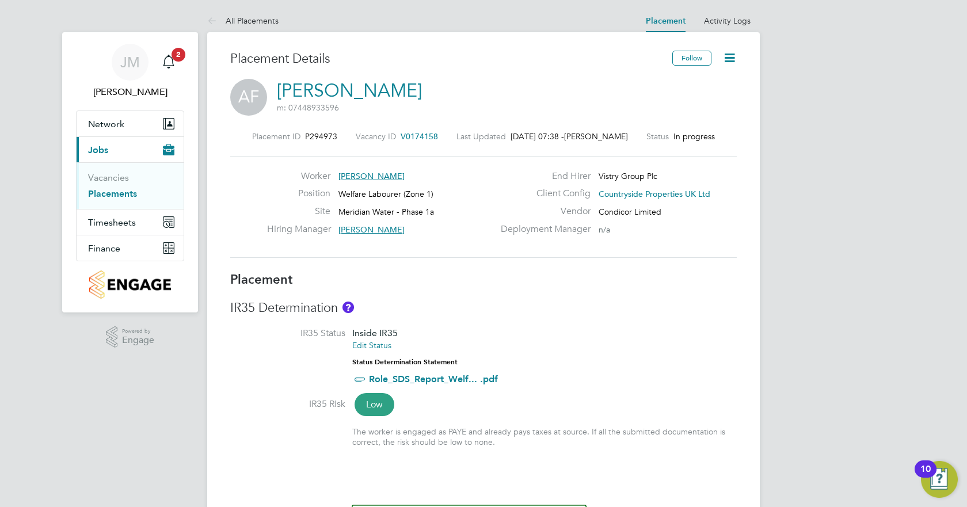
click at [735, 59] on icon at bounding box center [729, 58] width 14 height 14
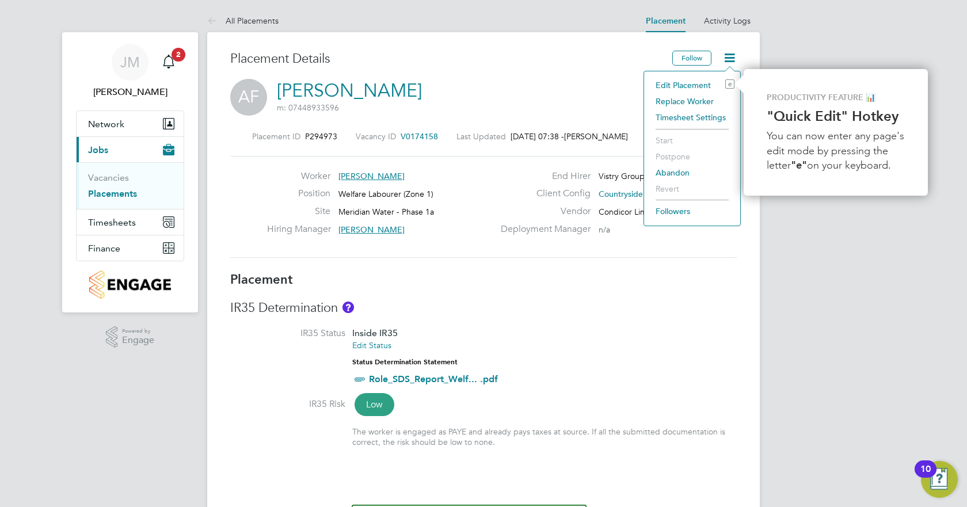
click at [695, 88] on li "Edit Placement e" at bounding box center [692, 85] width 85 height 16
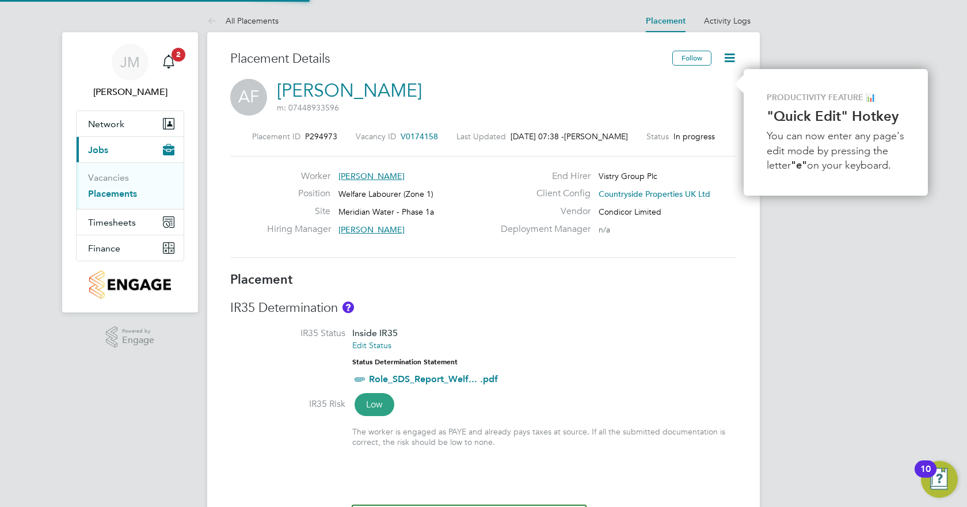
type input "[PERSON_NAME]"
type input "[DATE]"
type input "07:30"
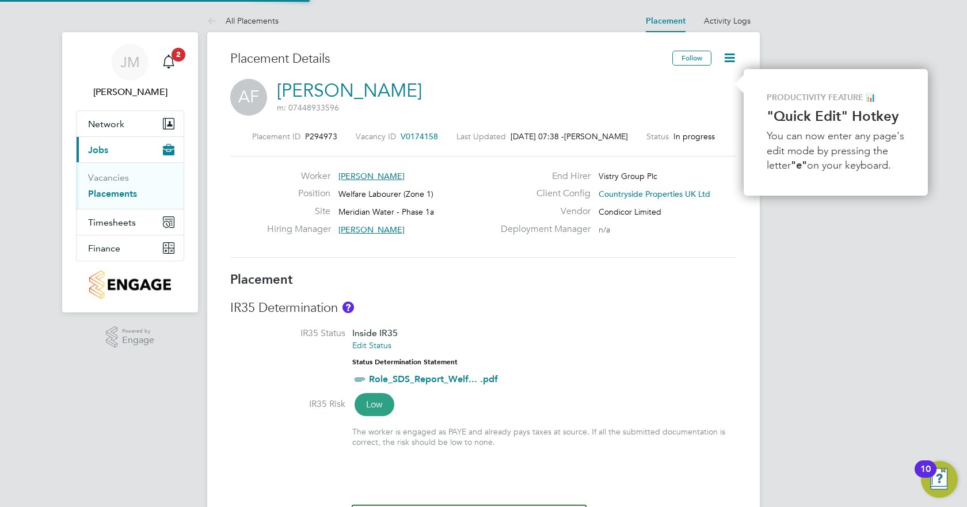
type input "16:30"
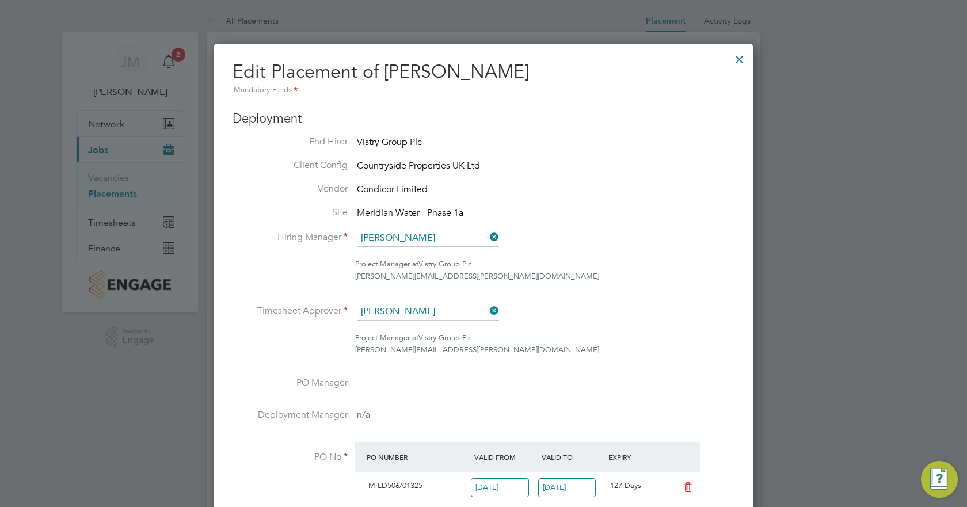
scroll to position [6, 6]
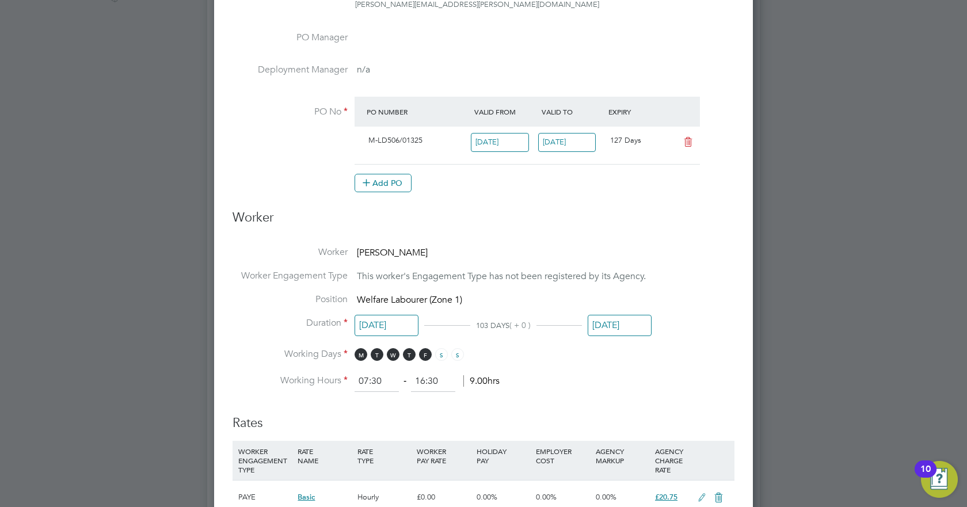
click at [596, 326] on input "[DATE]" at bounding box center [620, 325] width 64 height 21
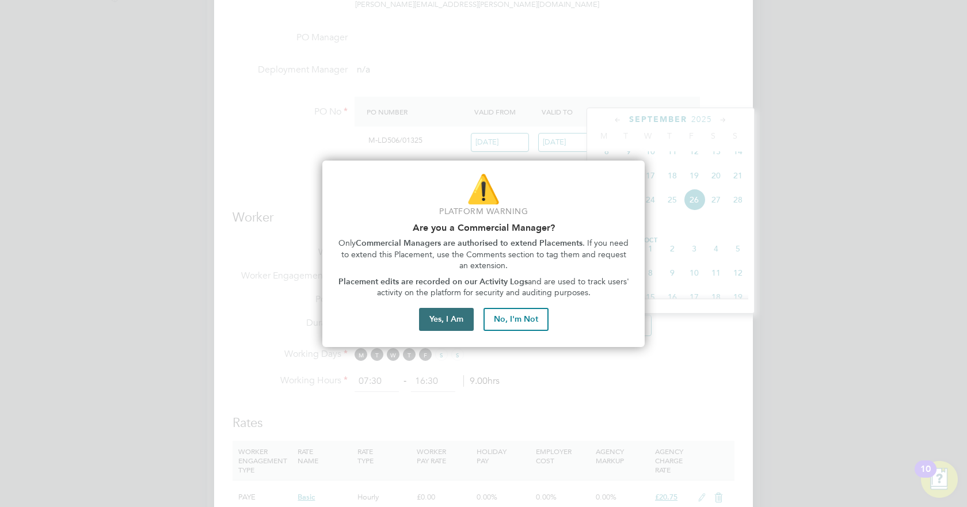
click at [465, 314] on button "Yes, I Am" at bounding box center [446, 319] width 55 height 23
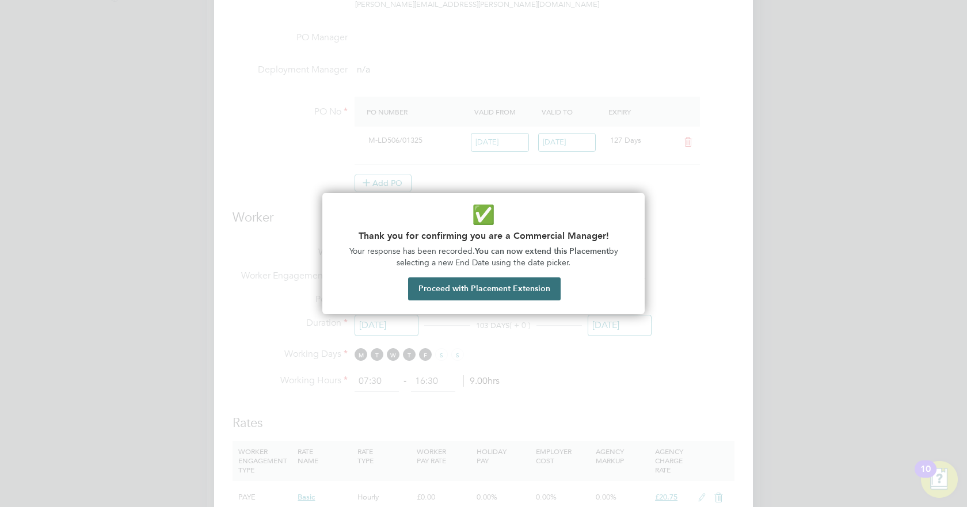
click at [485, 284] on button "Proceed with Placement Extension" at bounding box center [484, 288] width 153 height 23
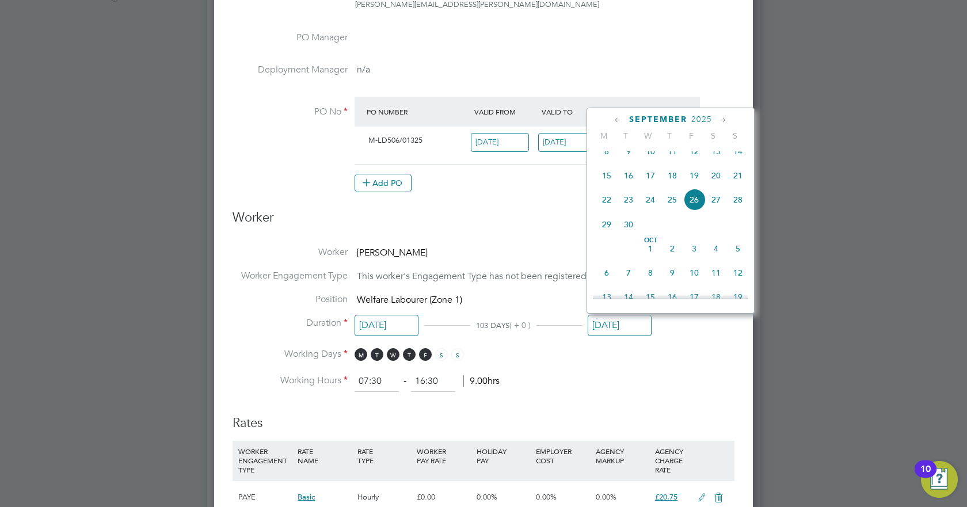
click at [618, 119] on icon at bounding box center [617, 120] width 11 height 13
click at [696, 235] on span "22" at bounding box center [694, 229] width 22 height 22
type input "[DATE]"
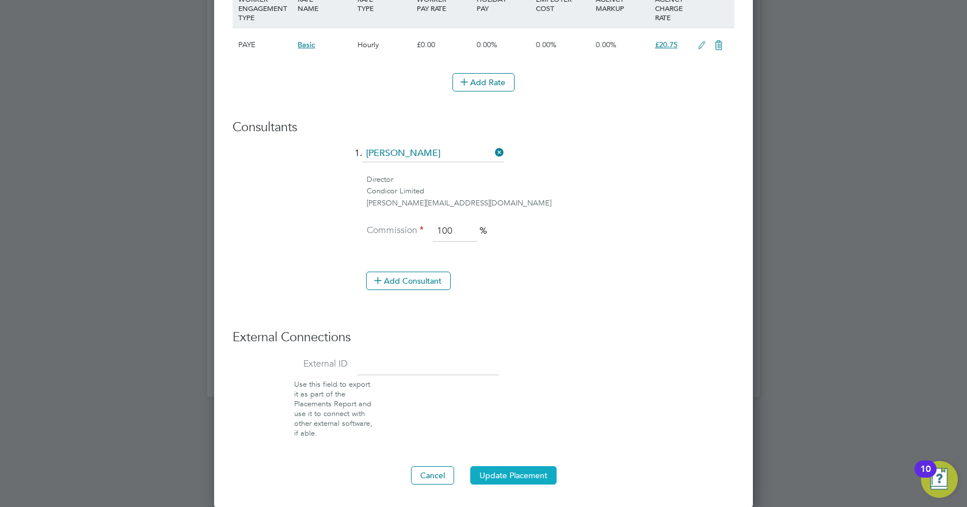
click at [519, 470] on button "Update Placement" at bounding box center [513, 475] width 86 height 18
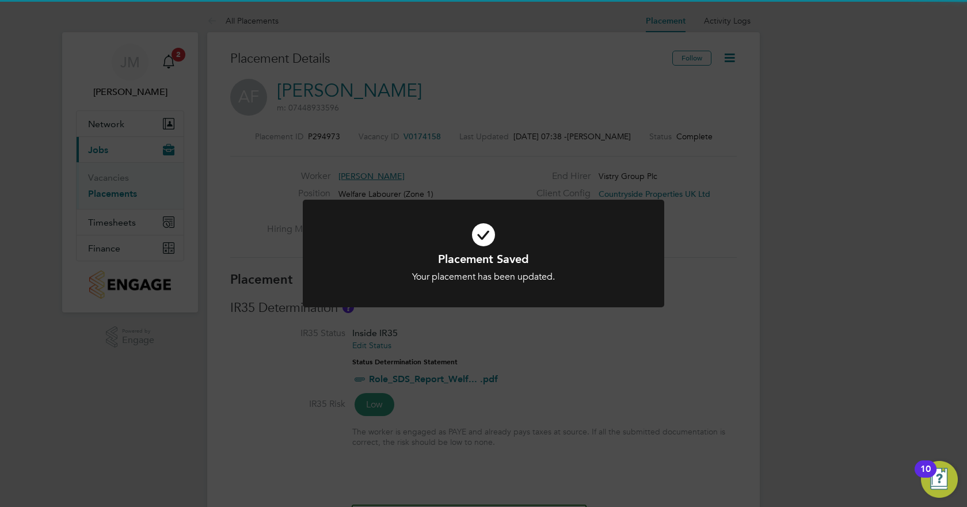
click at [561, 311] on div "Placement Saved Your placement has been updated. Cancel Okay" at bounding box center [483, 260] width 361 height 121
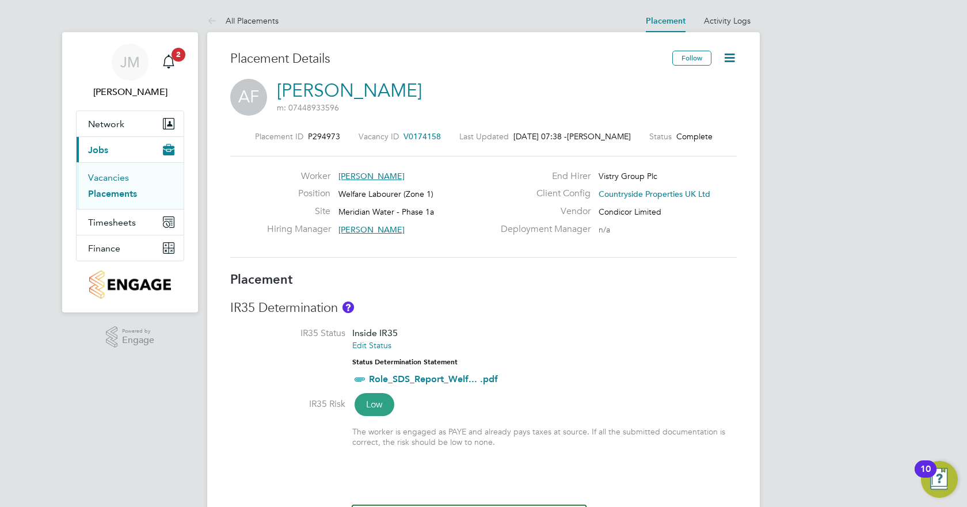
click at [114, 176] on link "Vacancies" at bounding box center [108, 177] width 41 height 11
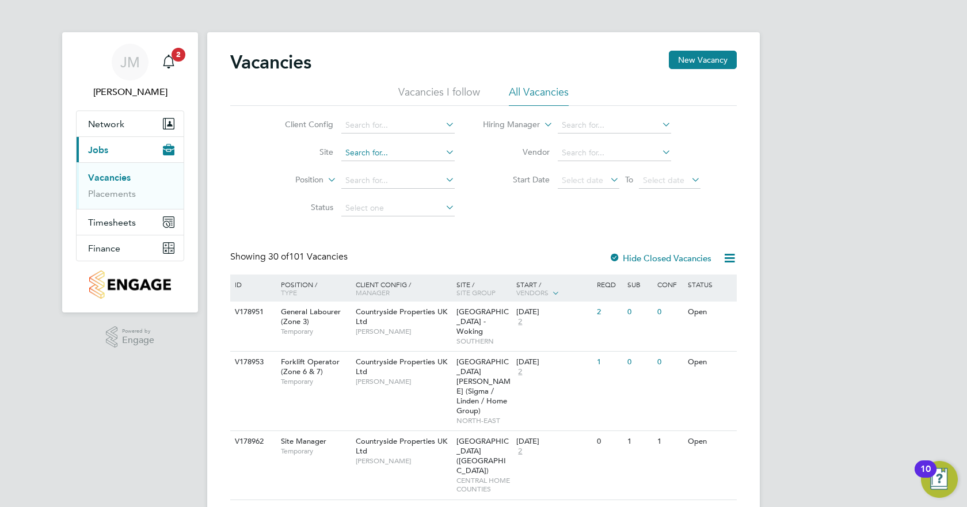
click at [369, 157] on input at bounding box center [397, 153] width 113 height 16
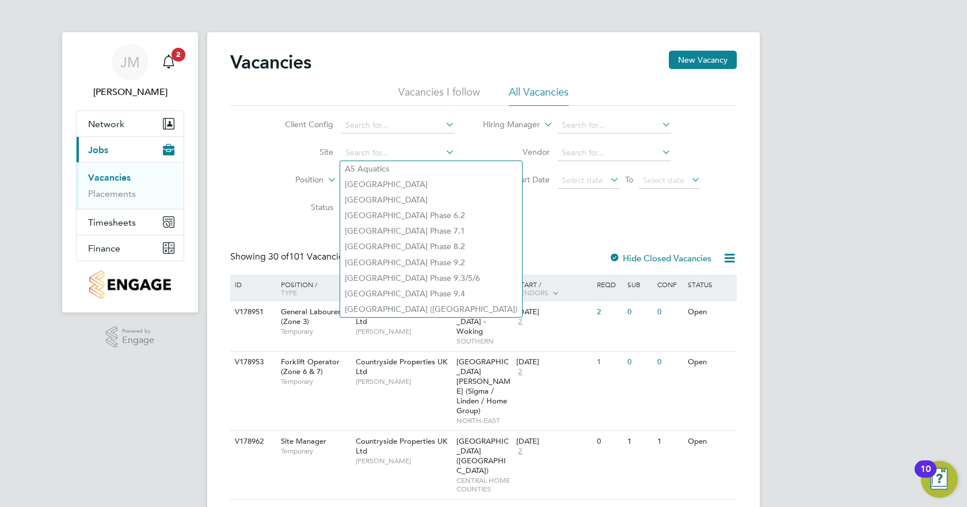
click at [473, 165] on li "Vendor" at bounding box center [592, 153] width 246 height 28
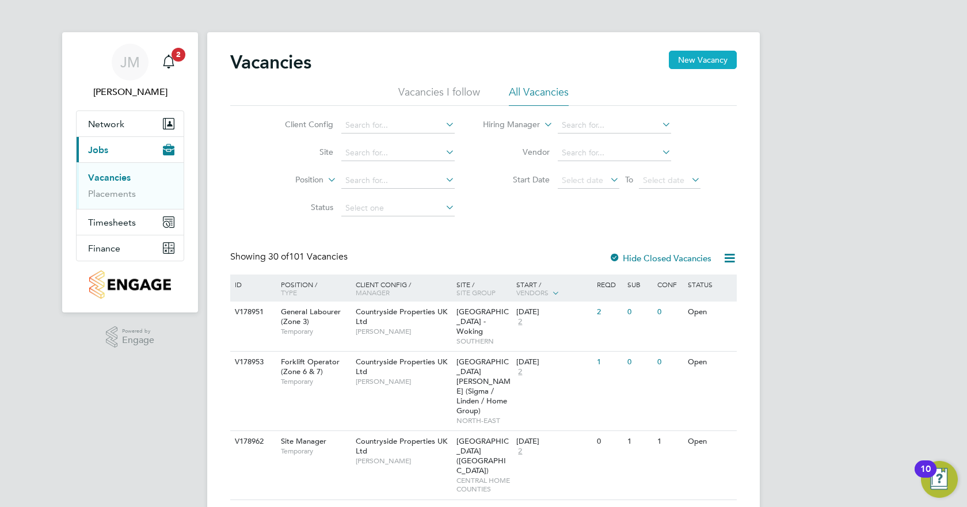
click at [691, 60] on button "New Vacancy" at bounding box center [703, 60] width 68 height 18
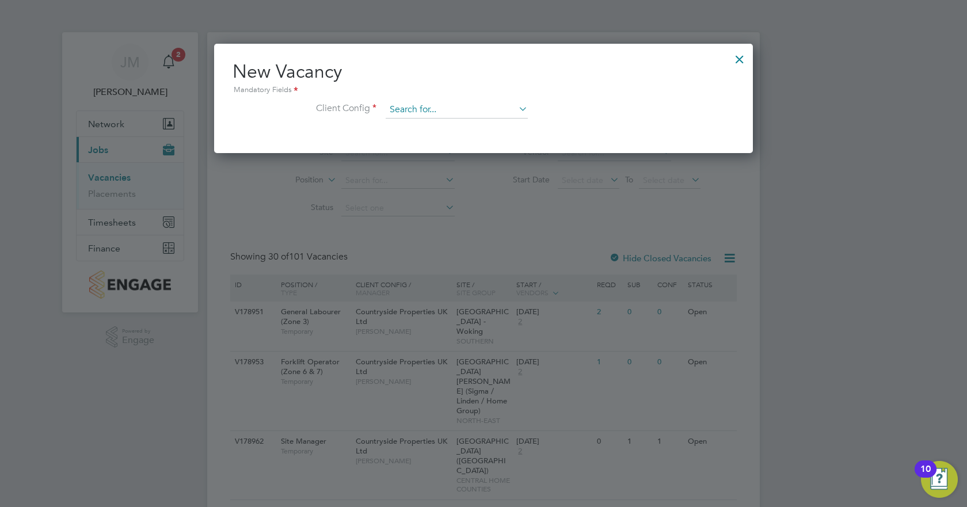
click at [421, 114] on input at bounding box center [457, 109] width 142 height 17
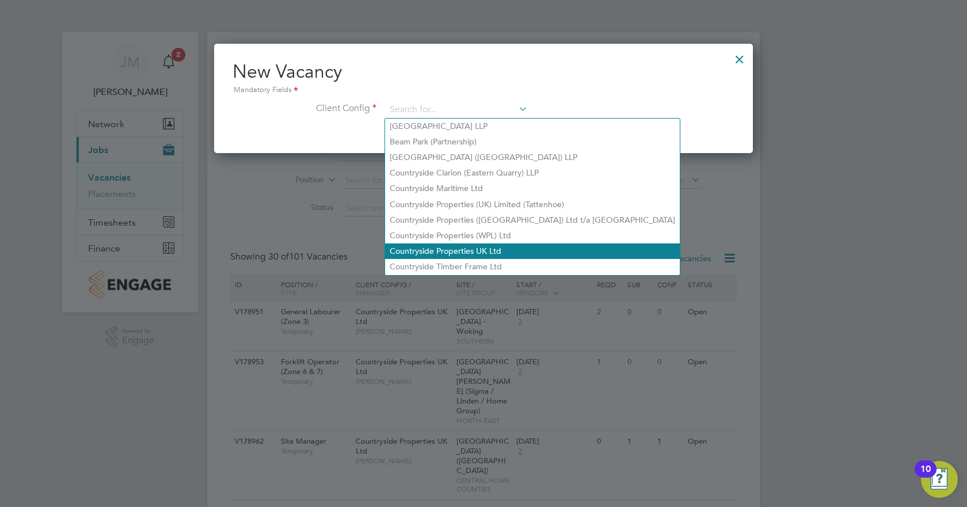
click at [427, 244] on li "Countryside Properties UK Ltd" at bounding box center [532, 251] width 295 height 16
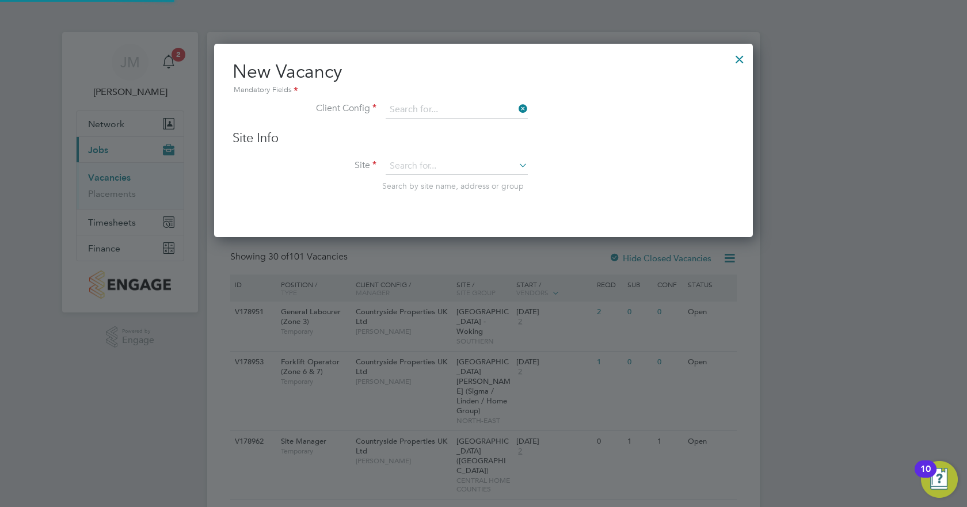
type input "Countryside Properties UK Ltd"
click at [424, 168] on input at bounding box center [457, 166] width 142 height 17
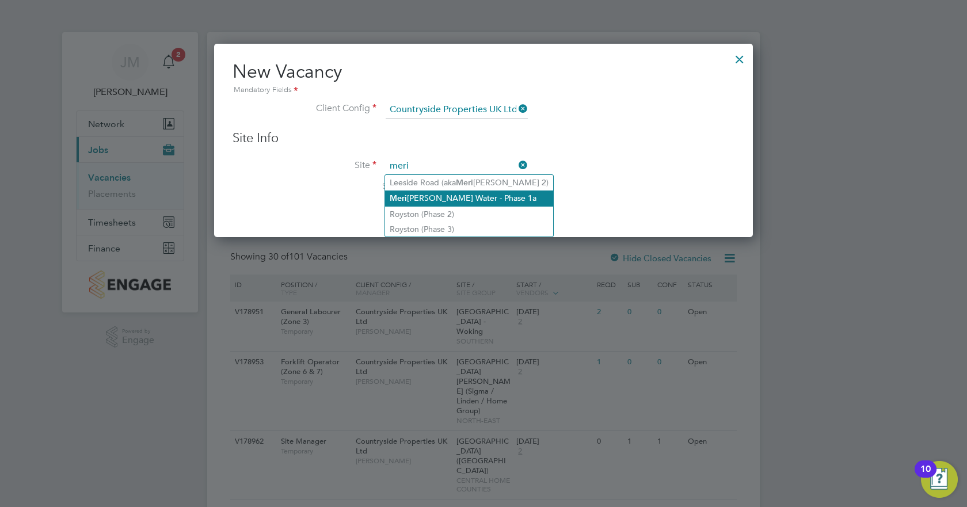
click at [465, 201] on li "Meri [PERSON_NAME] Water - Phase 1a" at bounding box center [469, 199] width 168 height 16
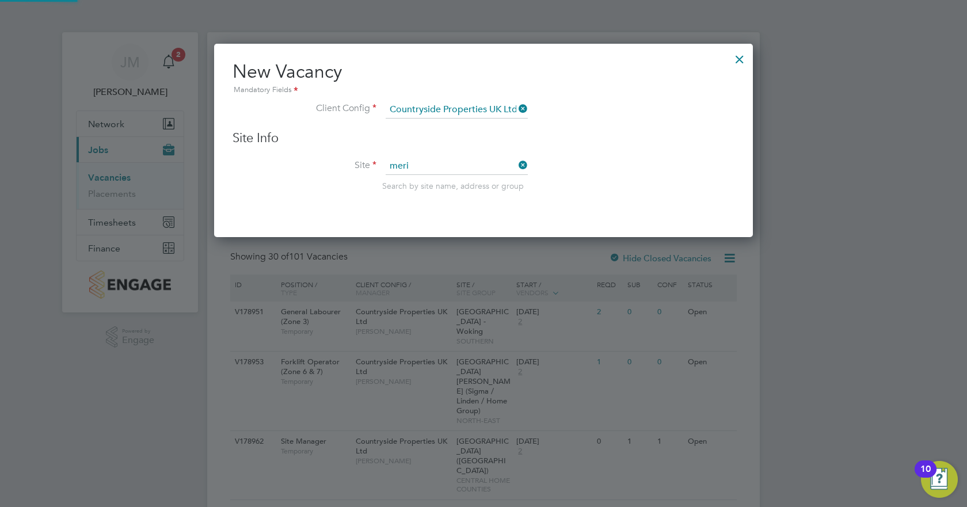
type input "Meridian Water - Phase 1a"
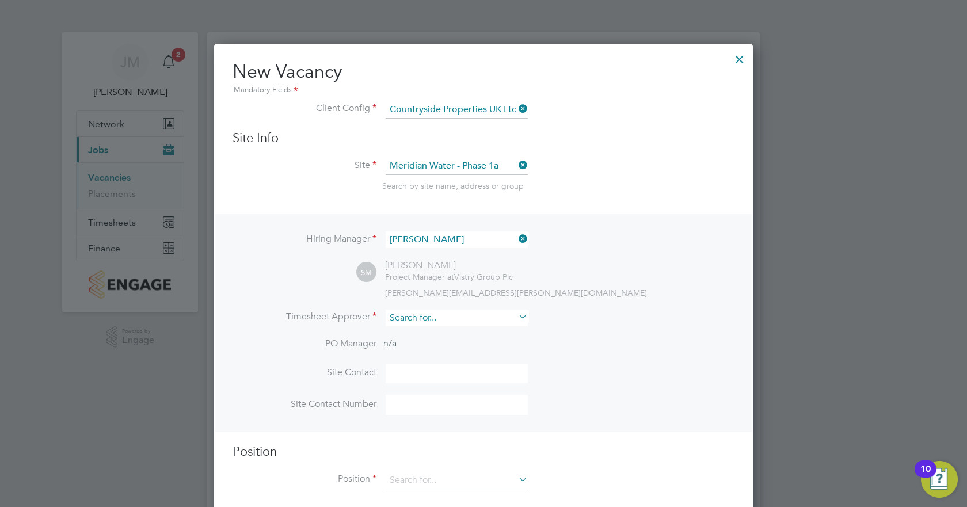
click at [421, 315] on input at bounding box center [457, 318] width 142 height 17
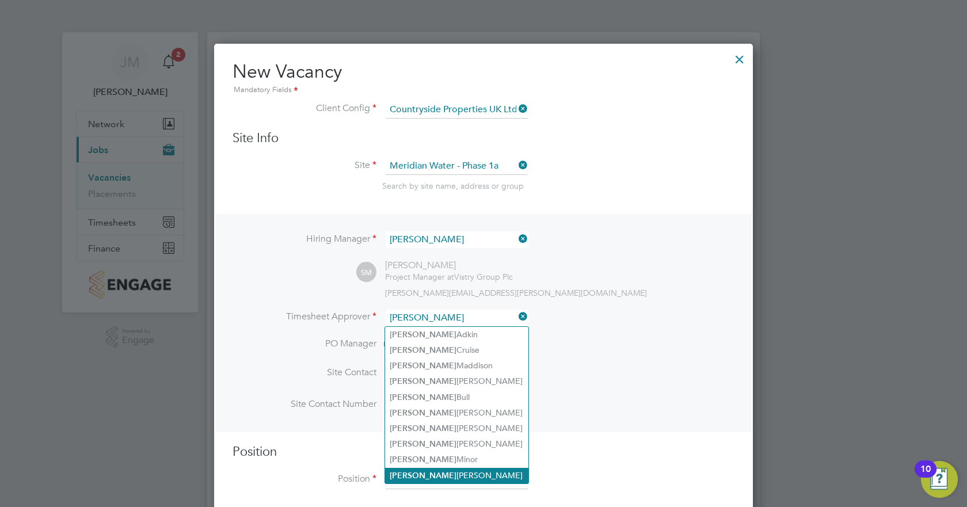
click at [427, 468] on li "[PERSON_NAME]" at bounding box center [456, 476] width 143 height 16
type input "[PERSON_NAME]"
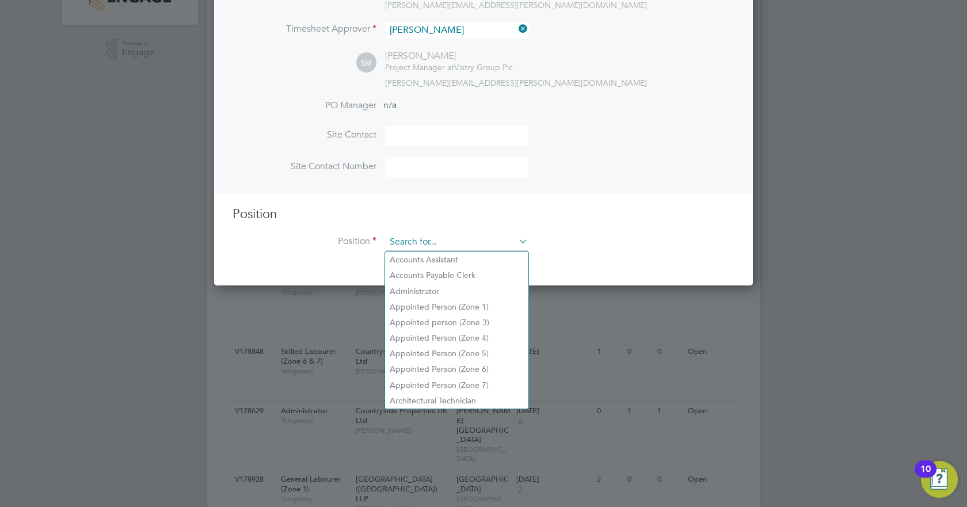
click at [433, 245] on input at bounding box center [457, 242] width 142 height 17
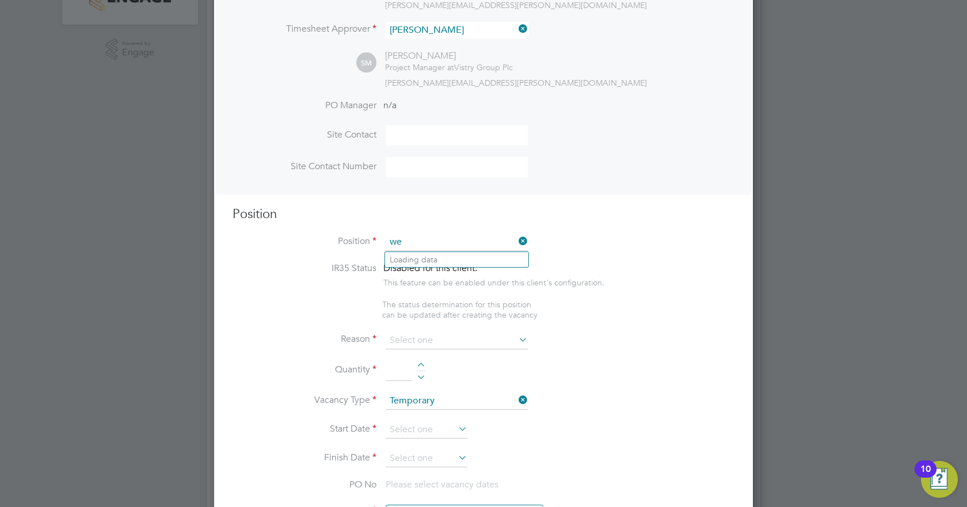
type input "w"
click at [436, 260] on li "Clea ner" at bounding box center [456, 260] width 143 height 16
type input "Cleaner"
click at [547, 279] on div "This feature can be enabled under this client's configuration." at bounding box center [493, 281] width 221 height 13
type textarea "Cleaner"
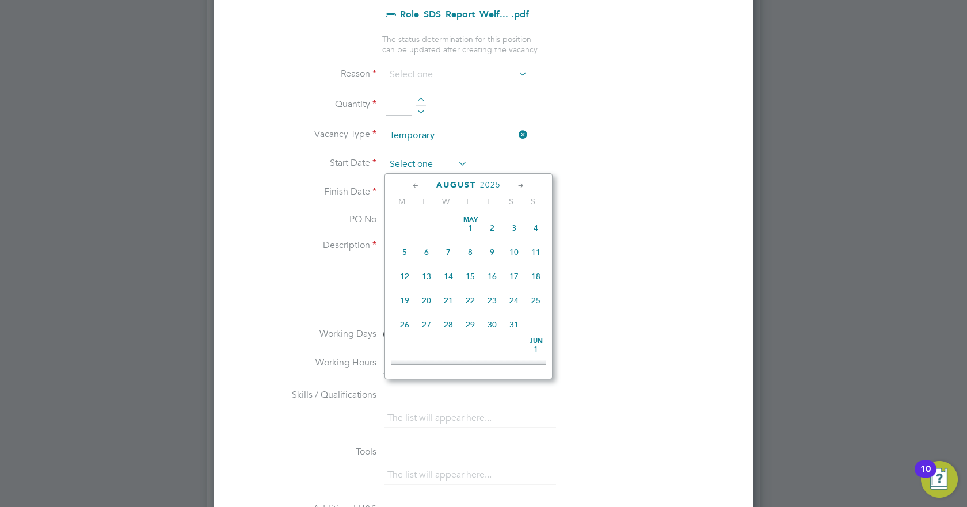
click at [452, 173] on div "Vacancies New Vacancy Vacancies I follow All Vacancies Client Config Site Posit…" at bounding box center [483, 491] width 553 height 2069
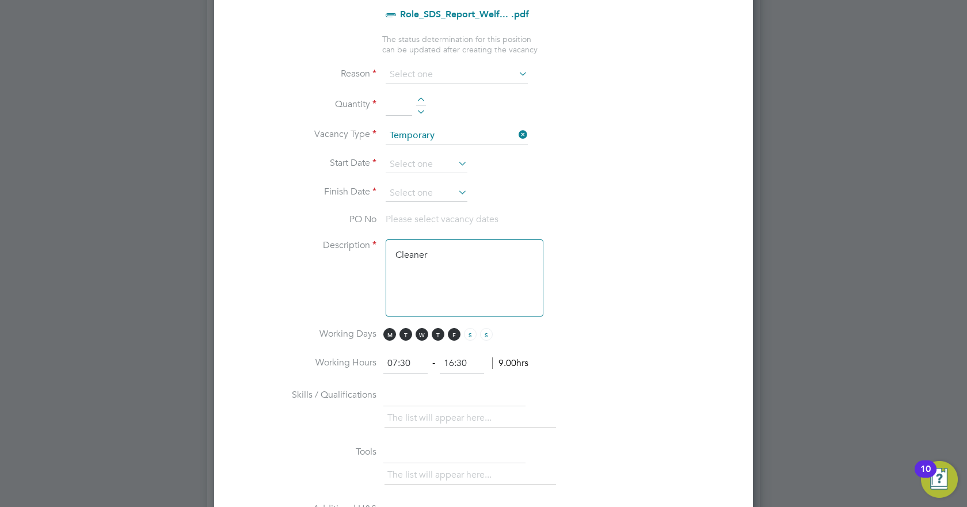
click at [427, 86] on li "Reason" at bounding box center [484, 80] width 502 height 29
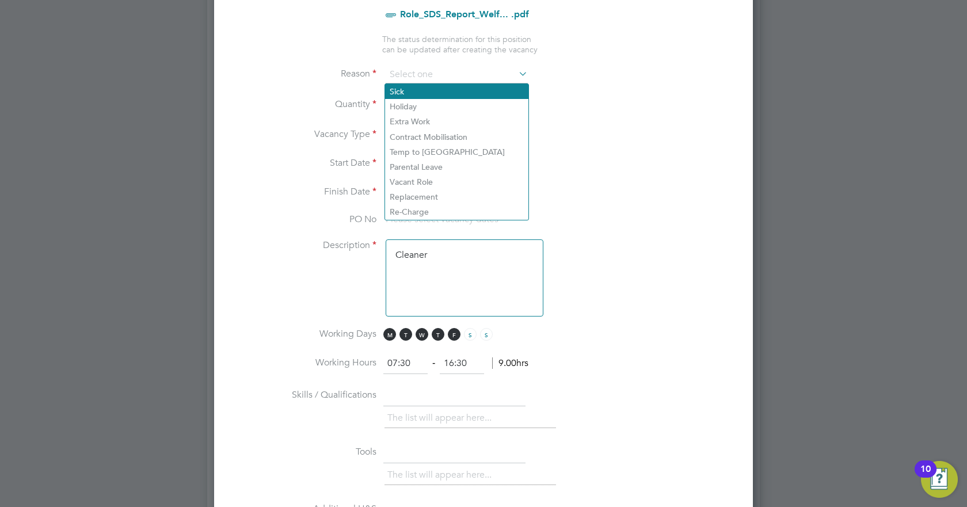
drag, startPoint x: 428, startPoint y: 78, endPoint x: 429, endPoint y: 85, distance: 6.4
click at [428, 79] on input at bounding box center [457, 74] width 142 height 17
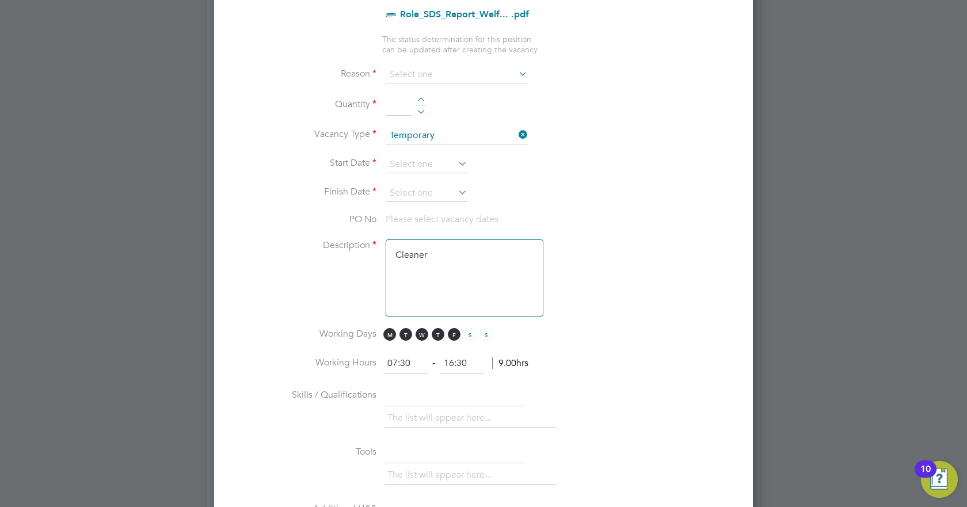
click at [437, 193] on li "Replacement" at bounding box center [456, 196] width 143 height 15
type input "Replacement"
click at [423, 99] on div at bounding box center [421, 101] width 10 height 8
type input "1"
click at [428, 158] on input at bounding box center [427, 164] width 82 height 17
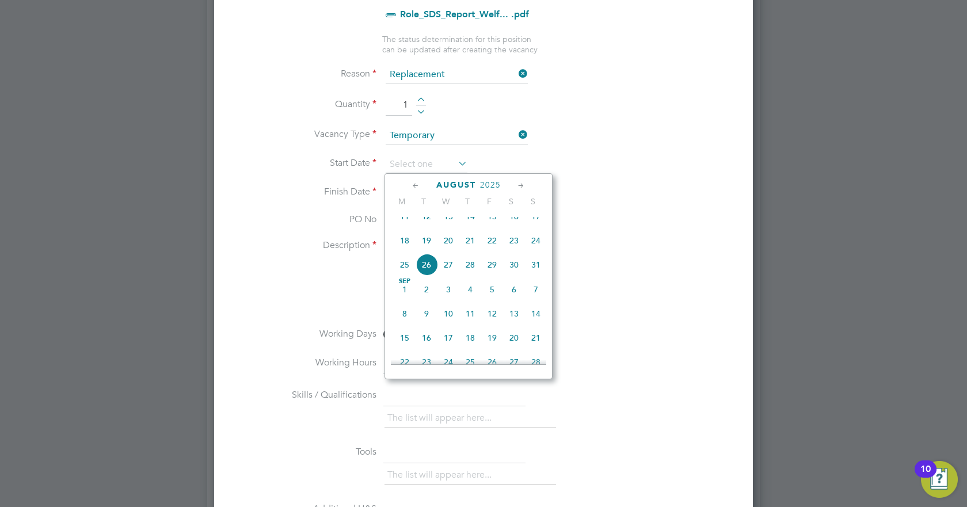
click at [497, 252] on span "22" at bounding box center [492, 241] width 22 height 22
type input "[DATE]"
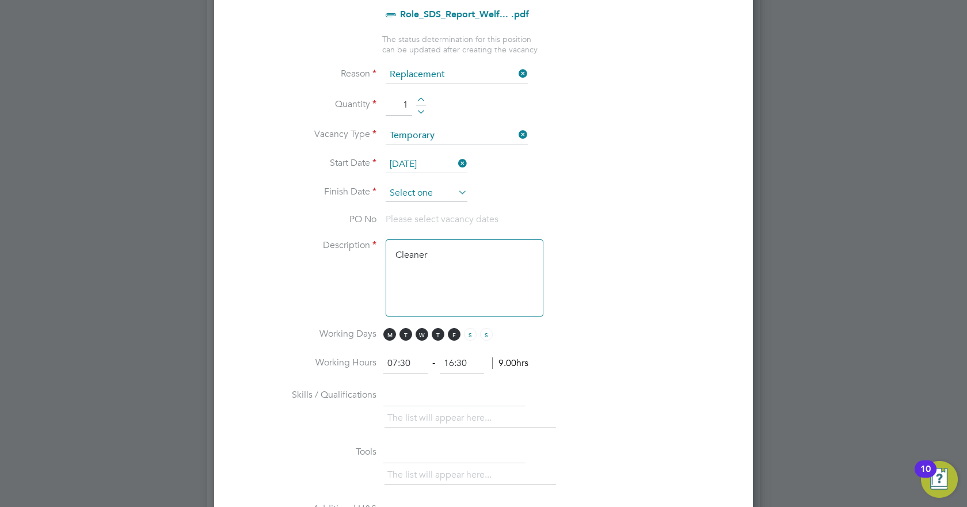
click at [438, 191] on input at bounding box center [427, 193] width 82 height 17
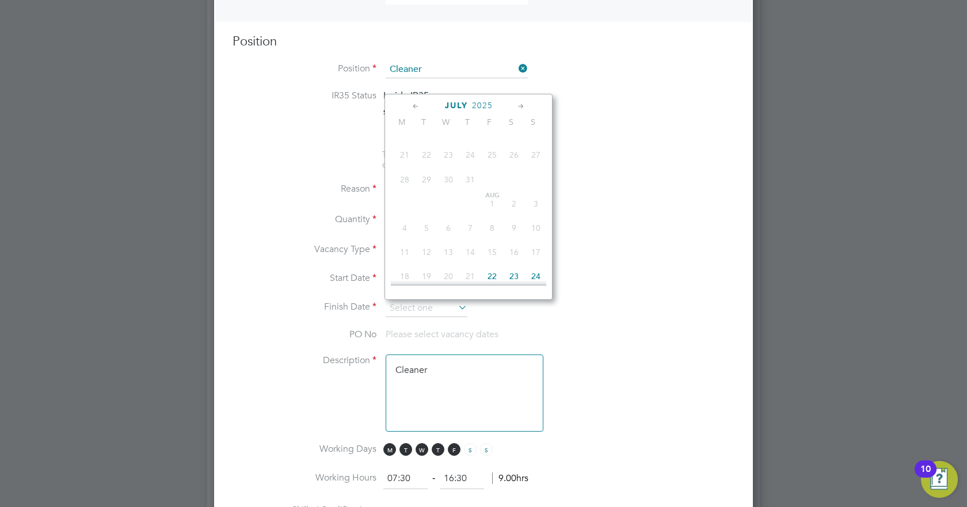
click at [522, 105] on icon at bounding box center [521, 106] width 11 height 13
click at [425, 244] on span "30" at bounding box center [427, 233] width 22 height 22
type input "[DATE]"
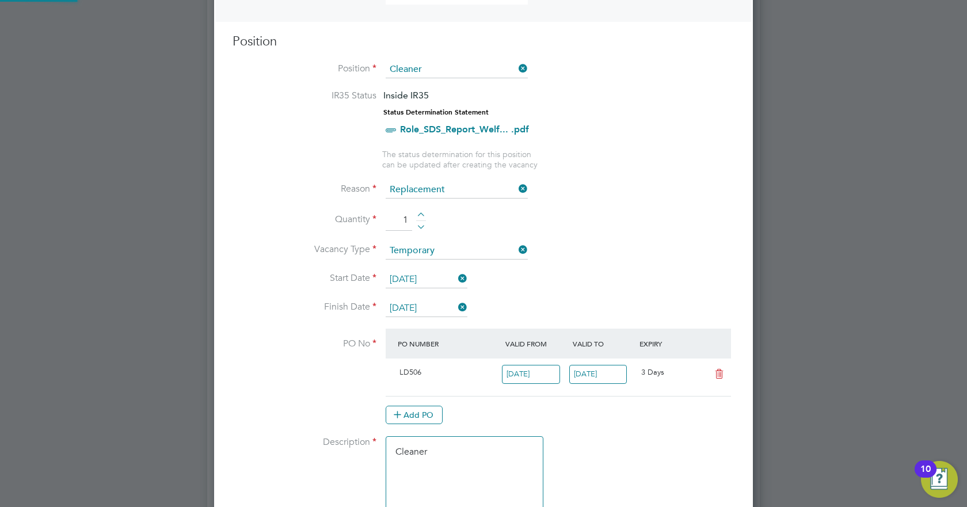
click at [582, 272] on li "Start Date [DATE]" at bounding box center [484, 285] width 502 height 29
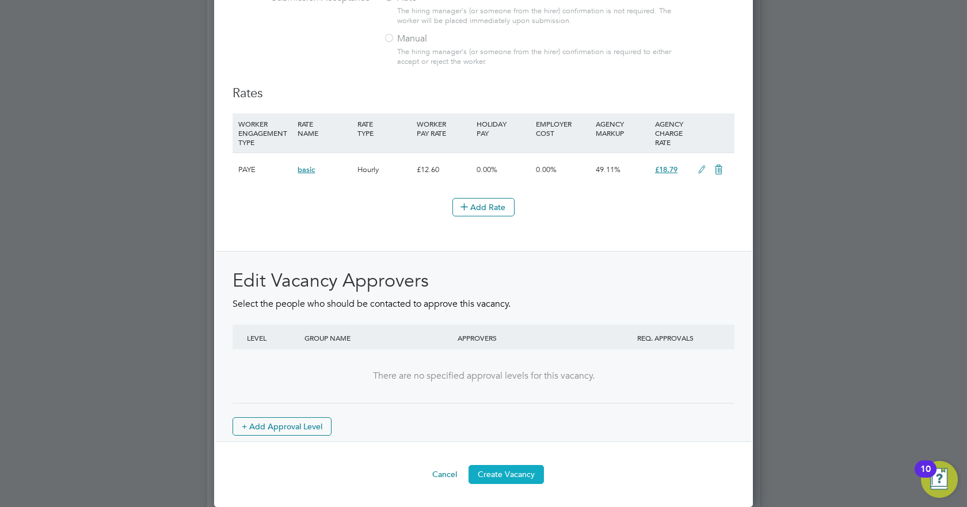
click at [497, 466] on button "Create Vacancy" at bounding box center [506, 474] width 75 height 18
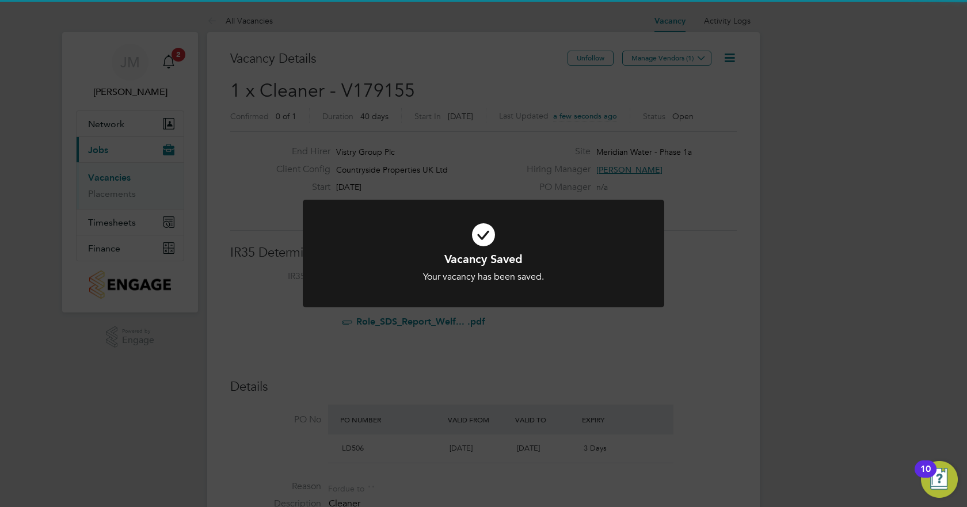
click at [660, 54] on div "Vacancy Saved Your vacancy has been saved. Cancel Okay" at bounding box center [483, 253] width 967 height 507
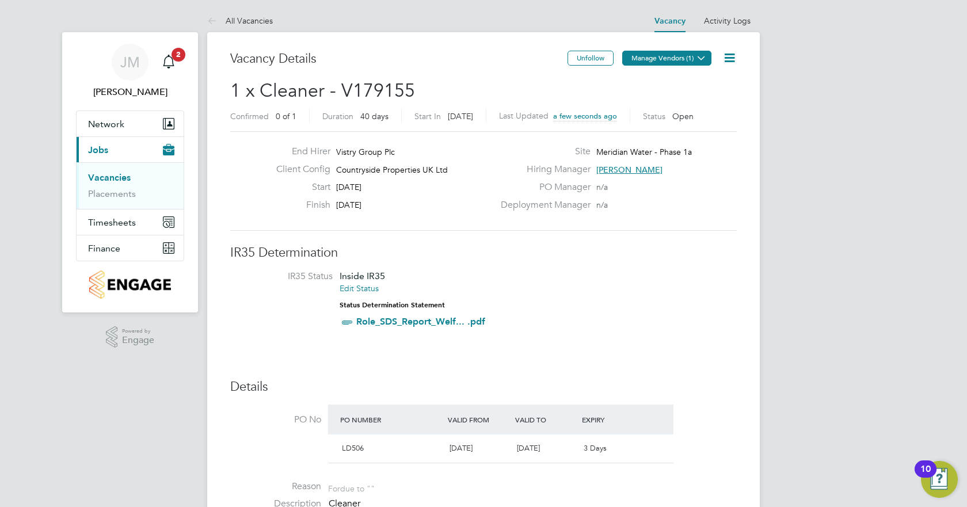
click at [661, 58] on button "Manage Vendors (1)" at bounding box center [666, 58] width 89 height 15
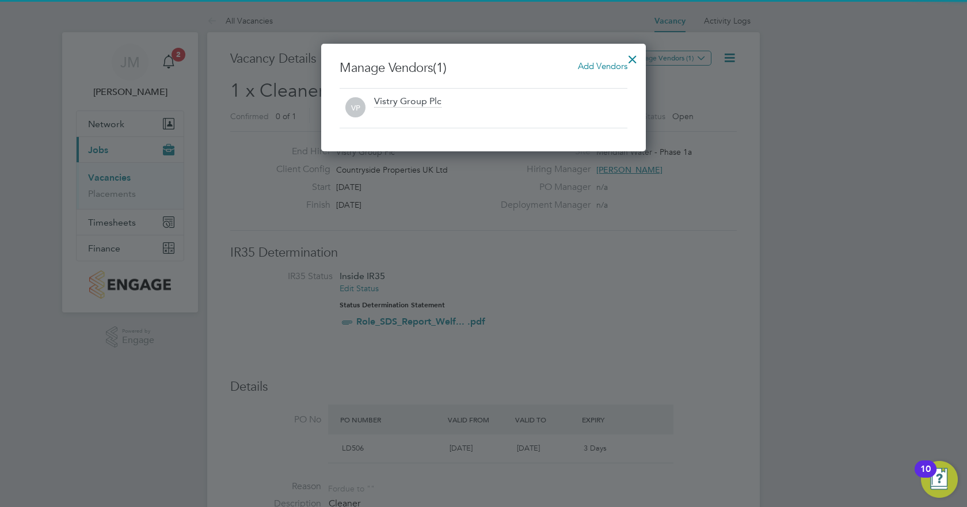
click at [600, 62] on span "Add Vendors" at bounding box center [603, 65] width 50 height 11
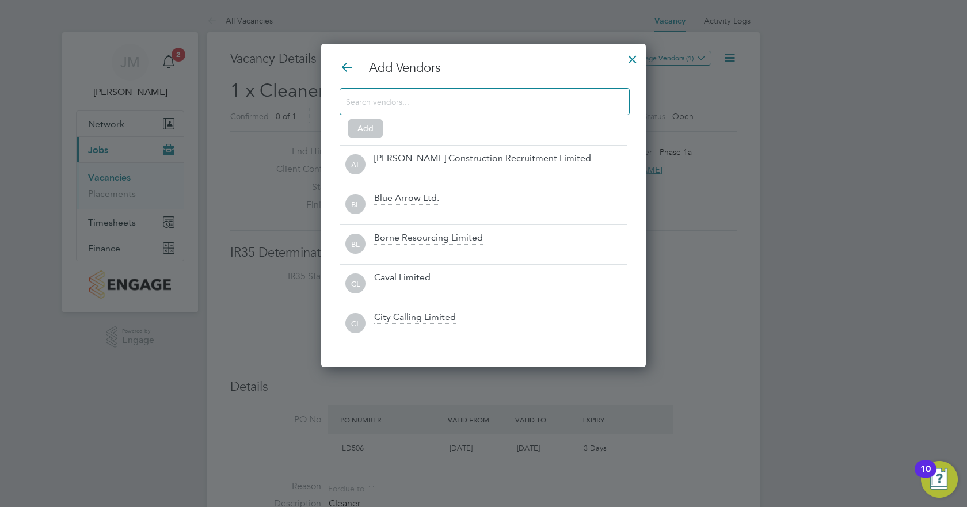
click at [529, 119] on div "Add" at bounding box center [484, 110] width 288 height 45
click at [532, 98] on input at bounding box center [475, 101] width 259 height 15
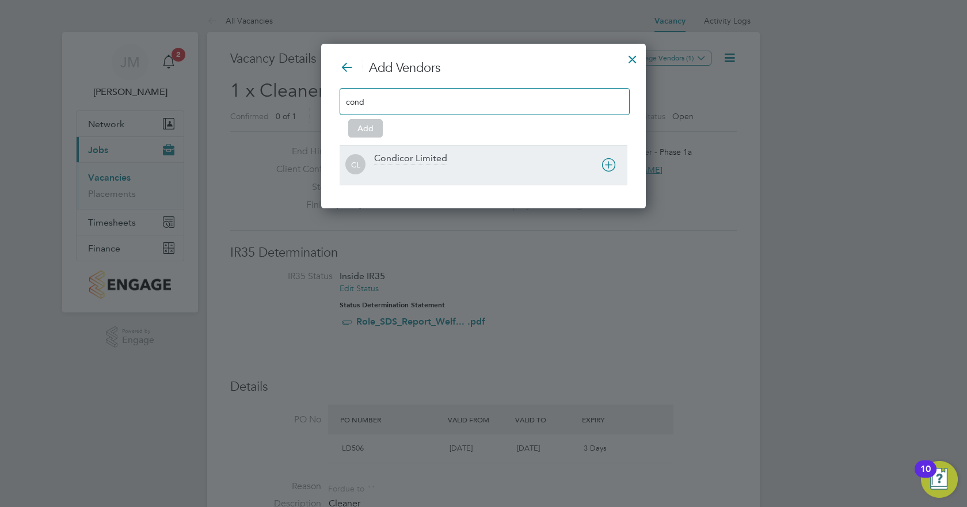
type input "cond"
click at [439, 158] on div "Condicor Limited" at bounding box center [410, 159] width 73 height 13
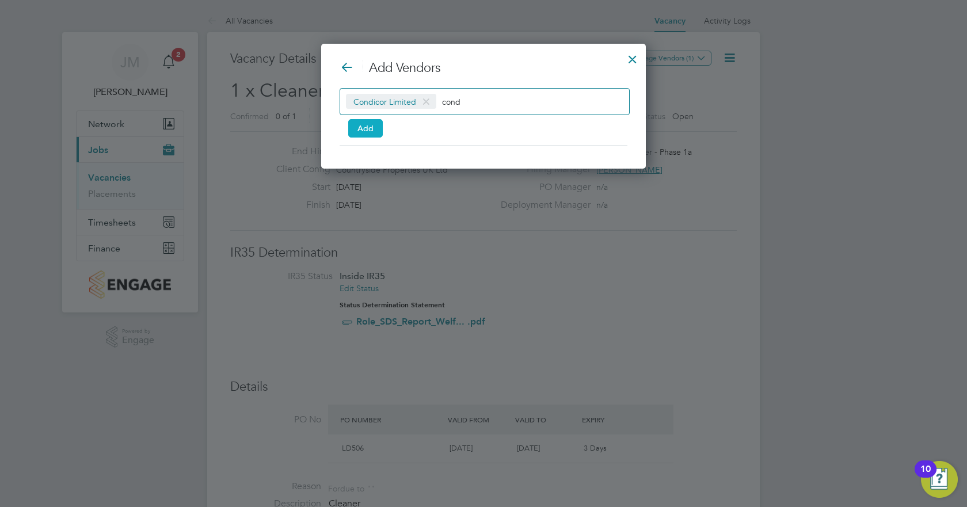
click at [367, 127] on button "Add" at bounding box center [365, 128] width 35 height 18
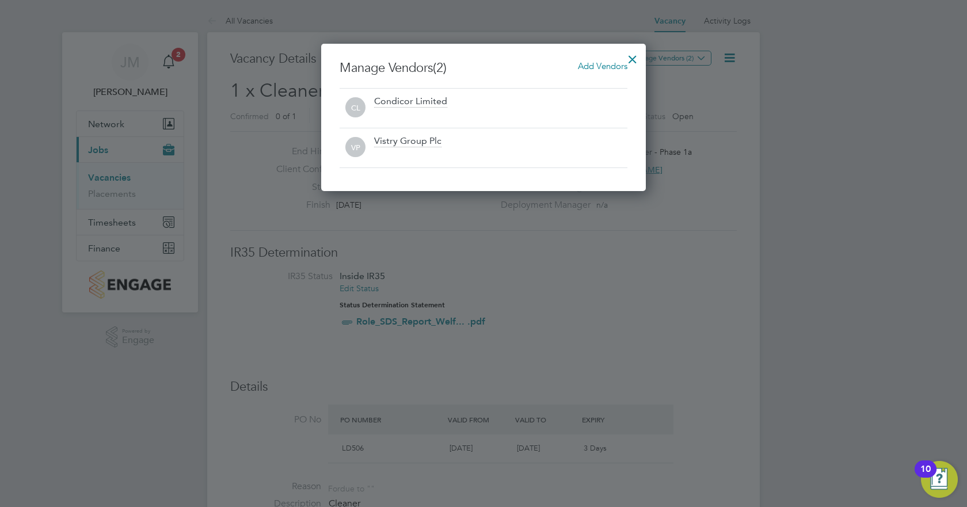
click at [642, 52] on div at bounding box center [632, 56] width 21 height 21
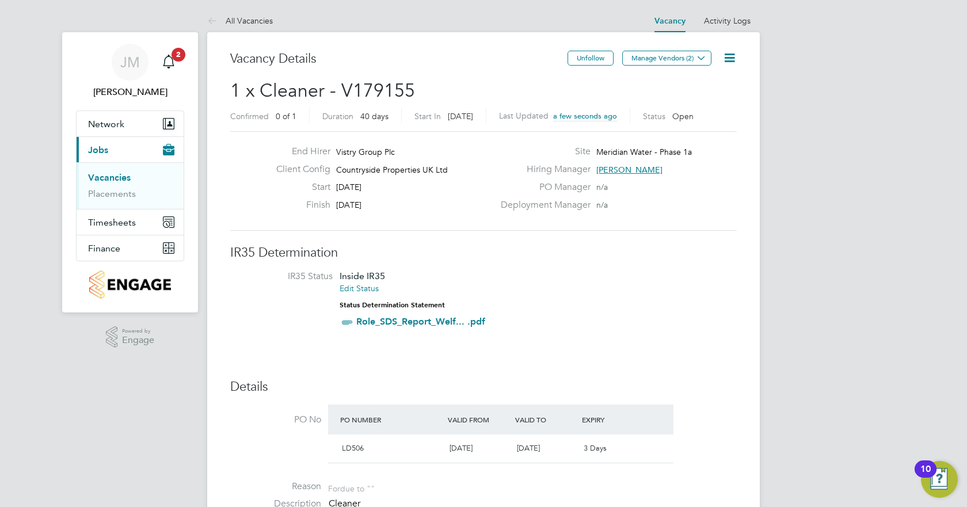
click at [117, 180] on link "Vacancies" at bounding box center [109, 177] width 43 height 11
